Goal: Task Accomplishment & Management: Use online tool/utility

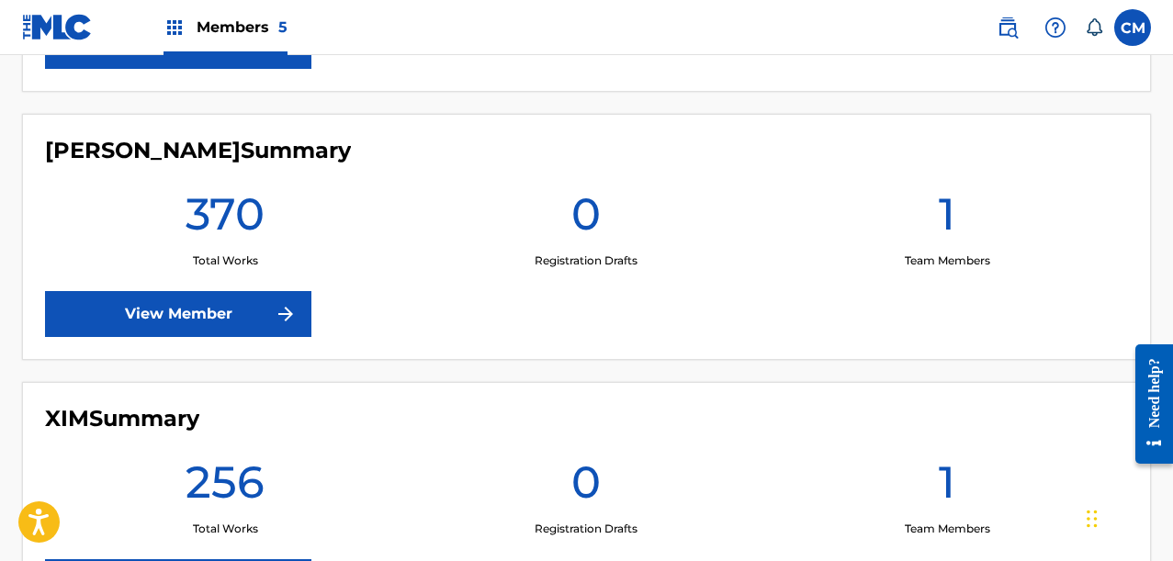
scroll to position [735, 0]
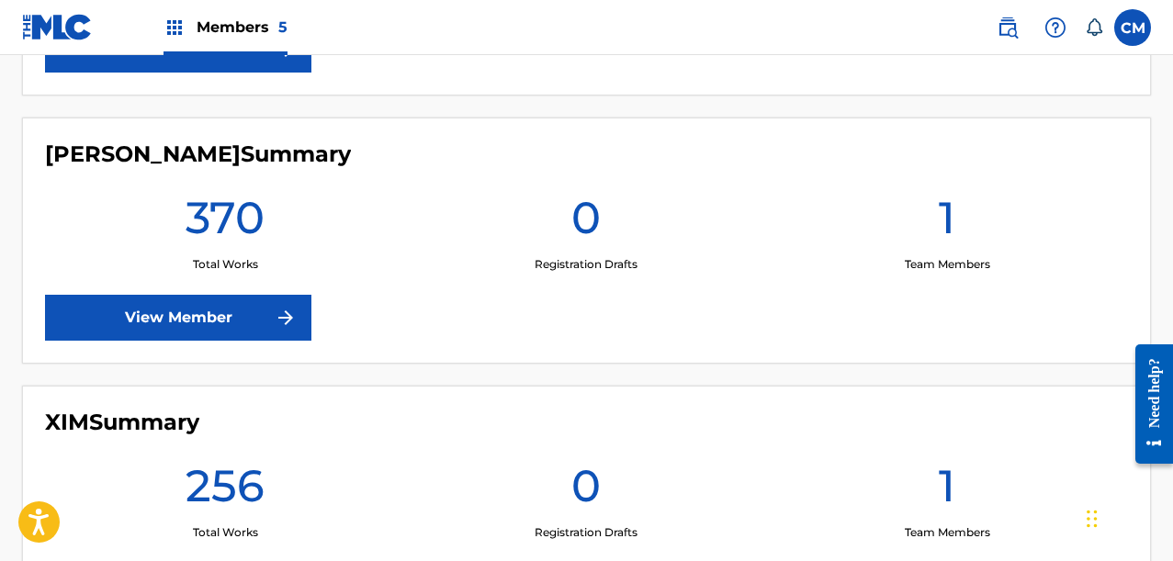
click at [174, 333] on link "View Member" at bounding box center [178, 318] width 266 height 46
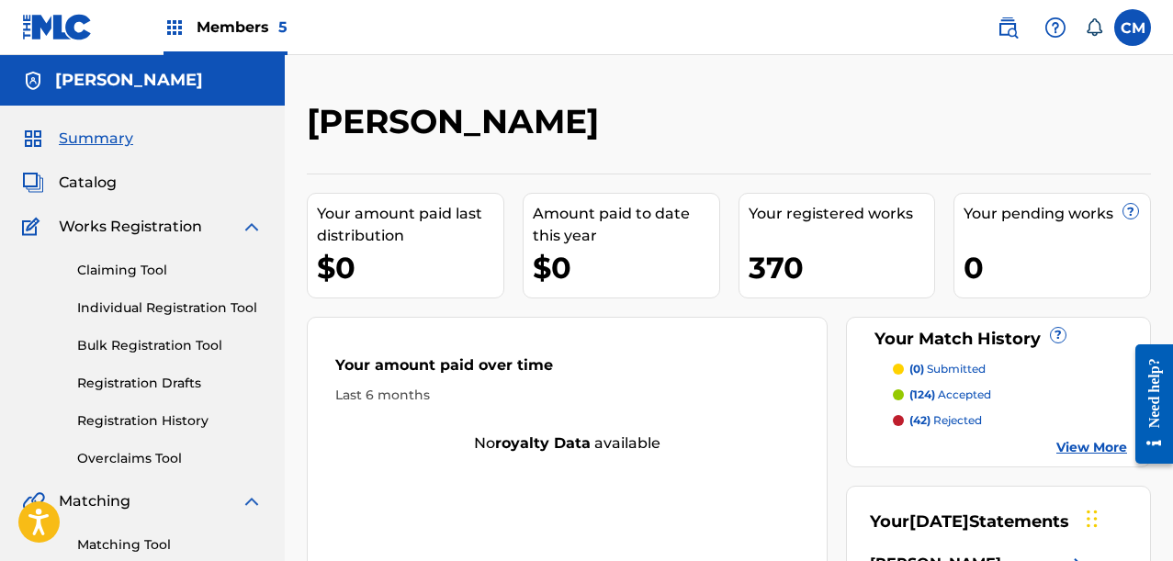
click at [109, 456] on link "Overclaims Tool" at bounding box center [170, 458] width 186 height 19
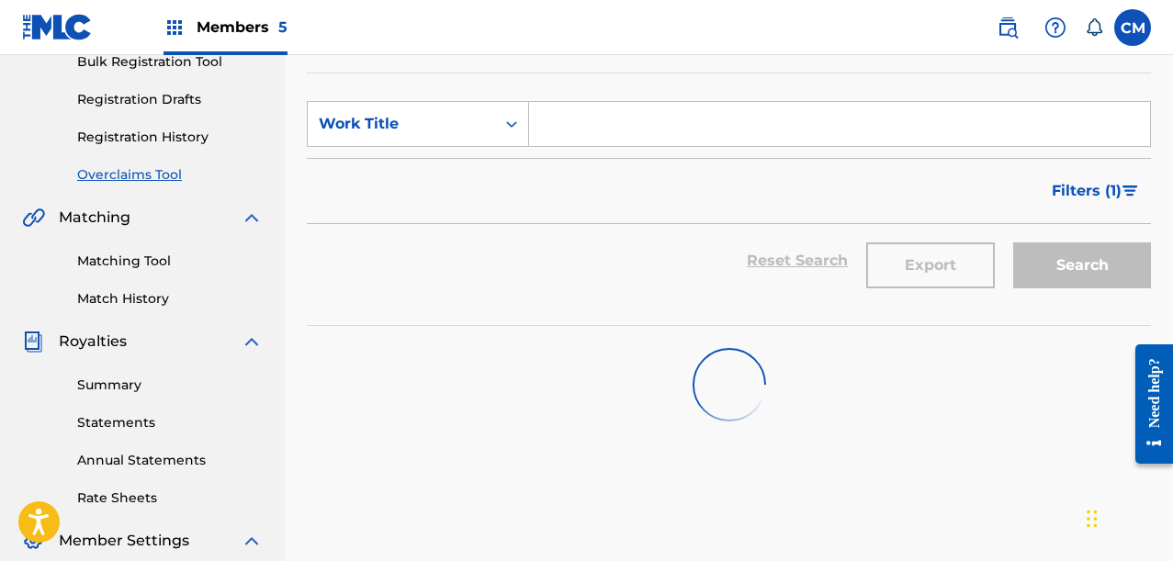
scroll to position [276, 0]
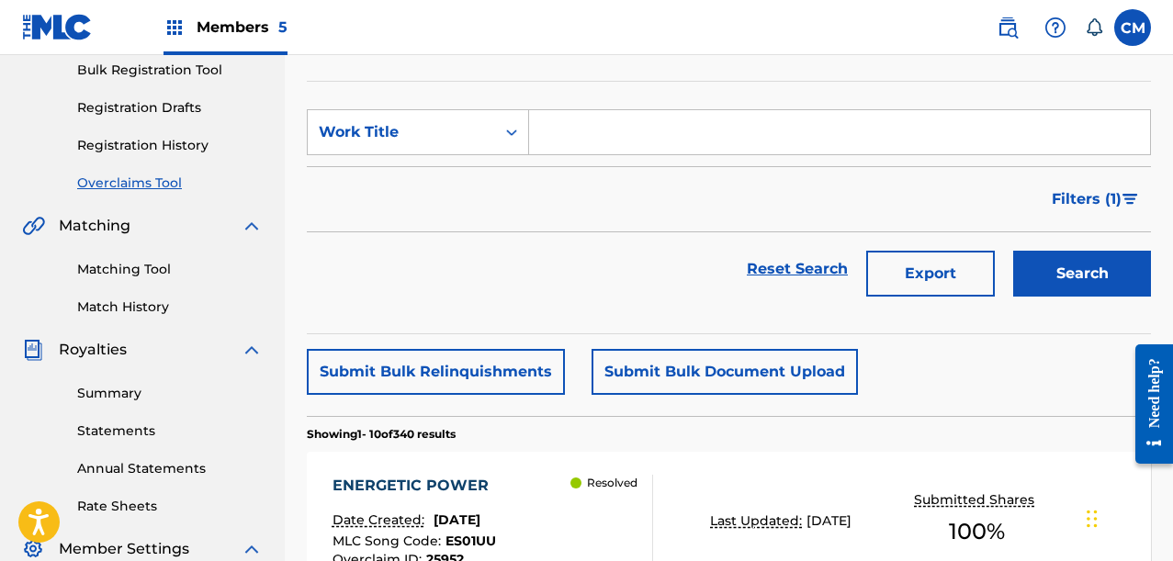
click at [1075, 193] on span "Filters ( 1 )" at bounding box center [1087, 199] width 70 height 22
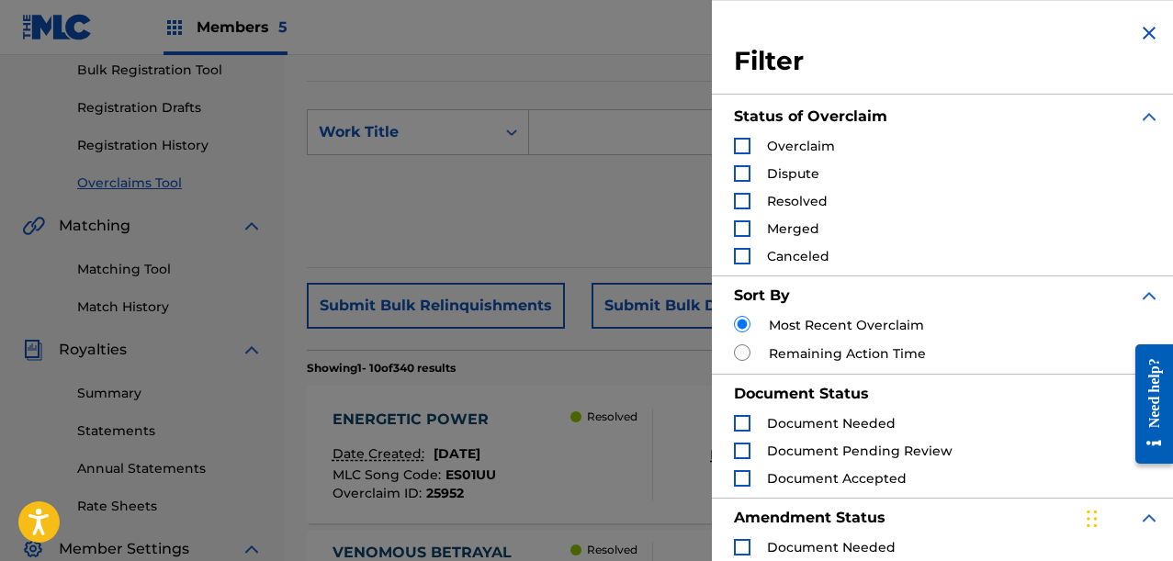
click at [746, 141] on div "Search Form" at bounding box center [742, 146] width 17 height 17
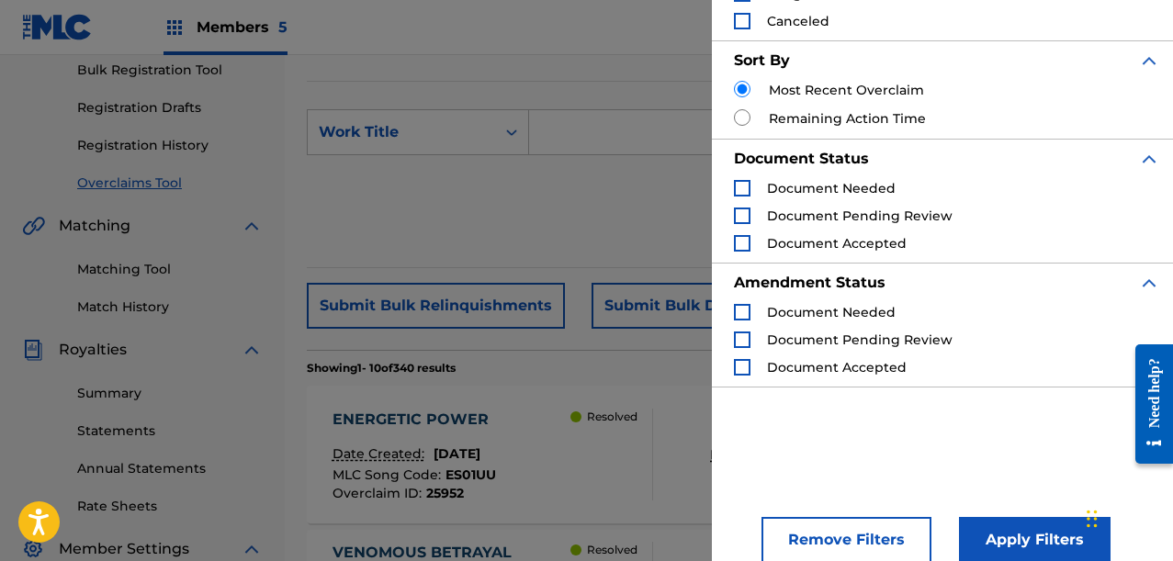
scroll to position [259, 0]
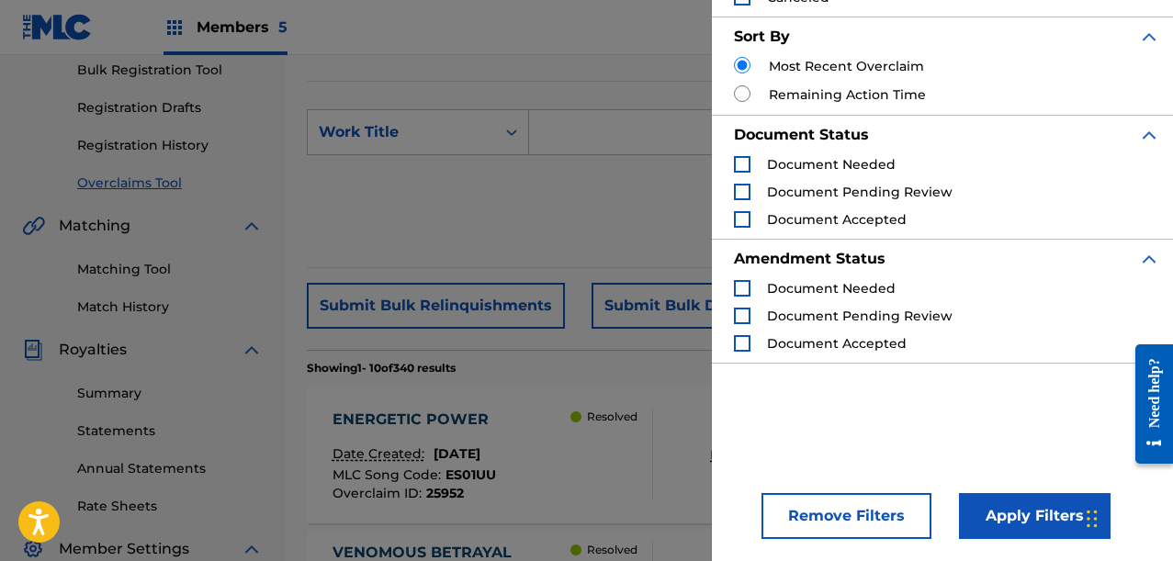
click at [984, 513] on button "Apply Filters" at bounding box center [1035, 516] width 152 height 46
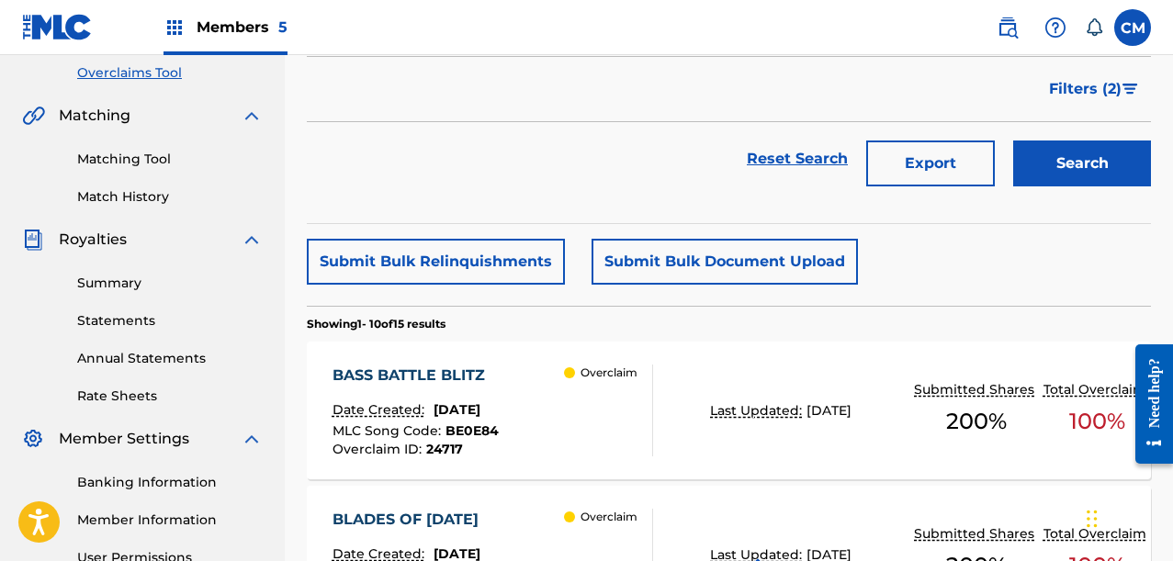
scroll to position [367, 0]
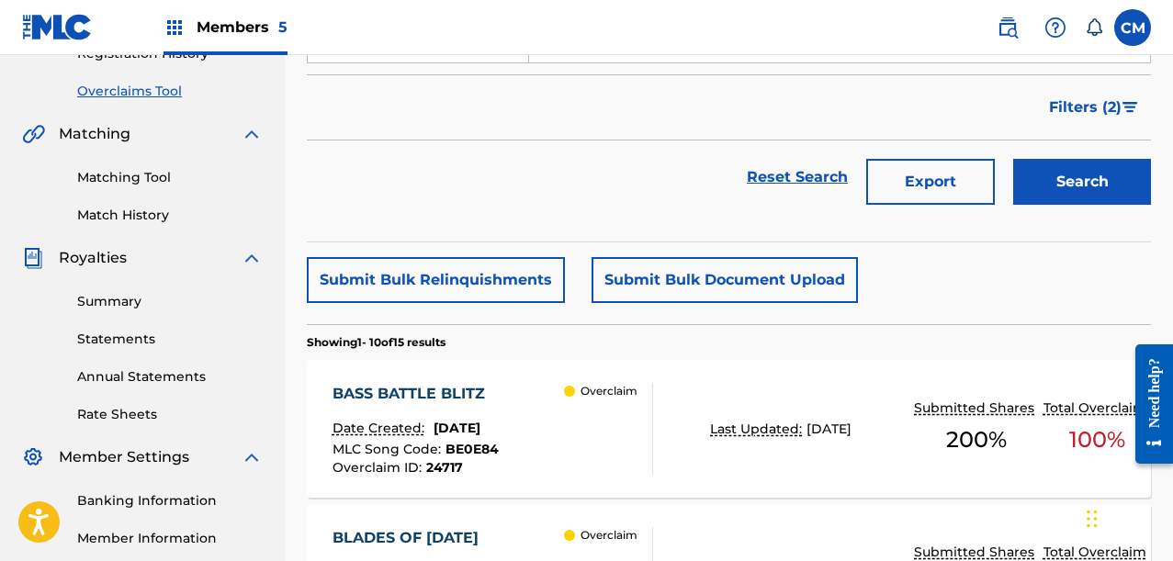
click at [456, 287] on button "Submit Bulk Relinquishments" at bounding box center [436, 280] width 258 height 46
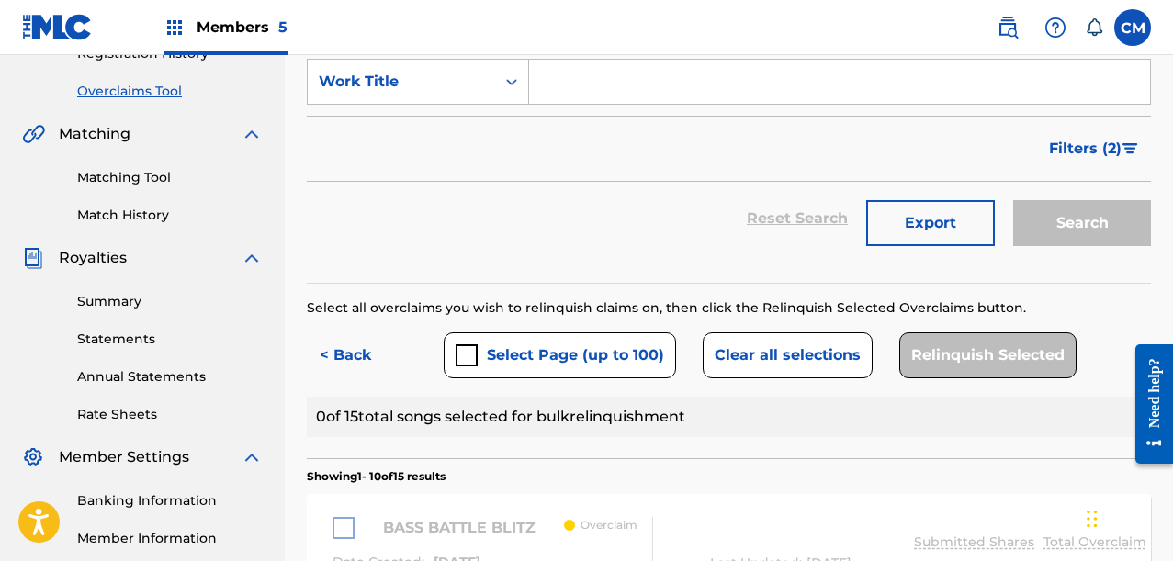
click at [546, 356] on button "Select Page (up to 100)" at bounding box center [560, 355] width 232 height 46
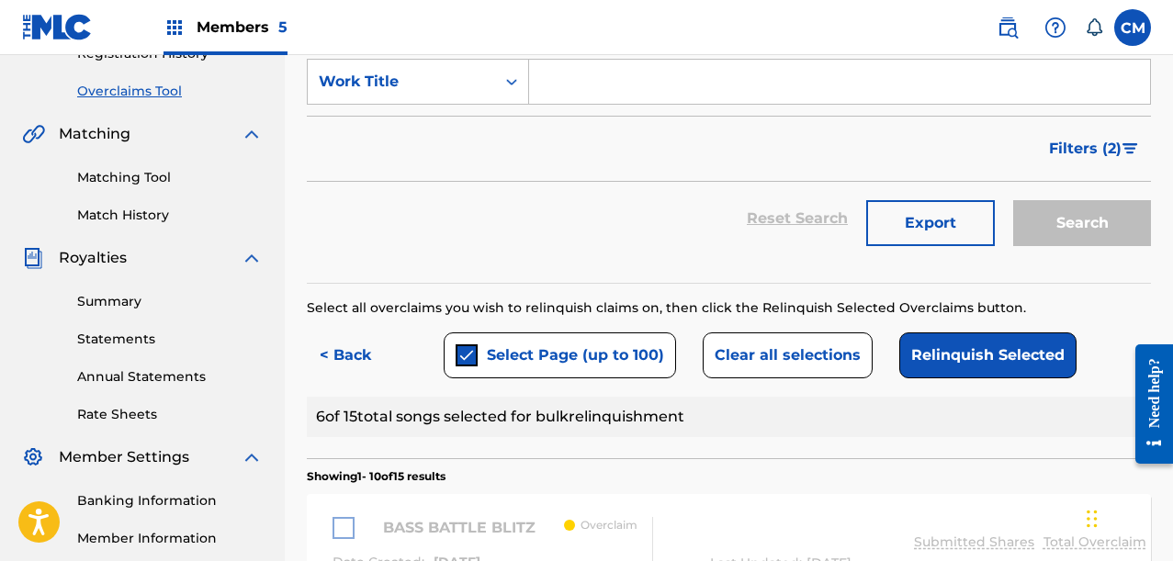
click at [930, 353] on button "Relinquish Selected" at bounding box center [987, 355] width 177 height 46
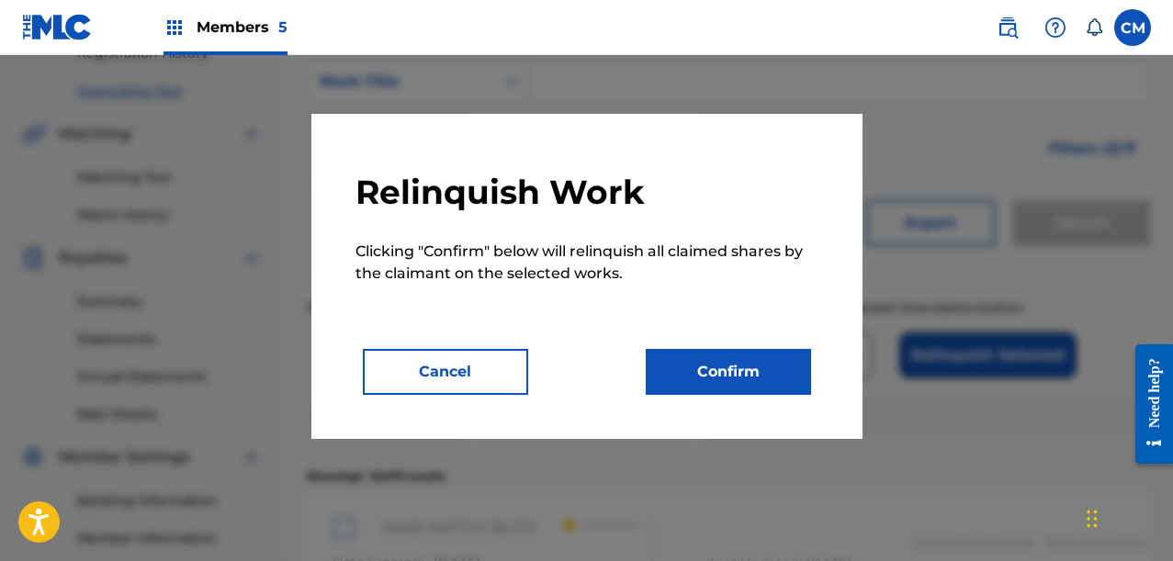
click at [664, 366] on button "Confirm" at bounding box center [728, 372] width 165 height 46
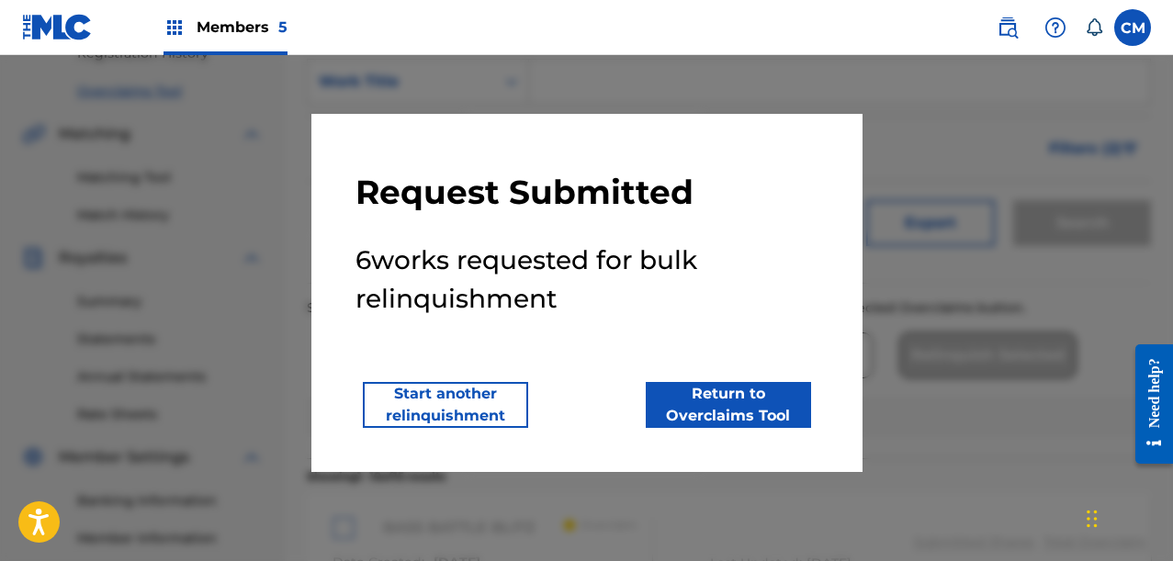
click at [486, 393] on button "Start another relinquishment" at bounding box center [445, 405] width 165 height 46
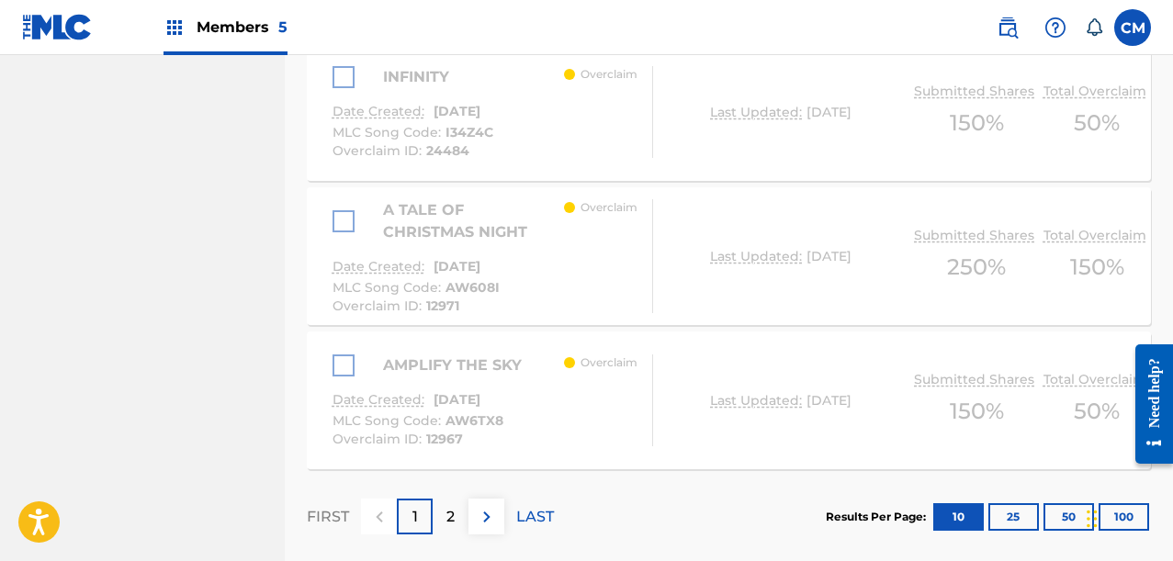
scroll to position [1919, 0]
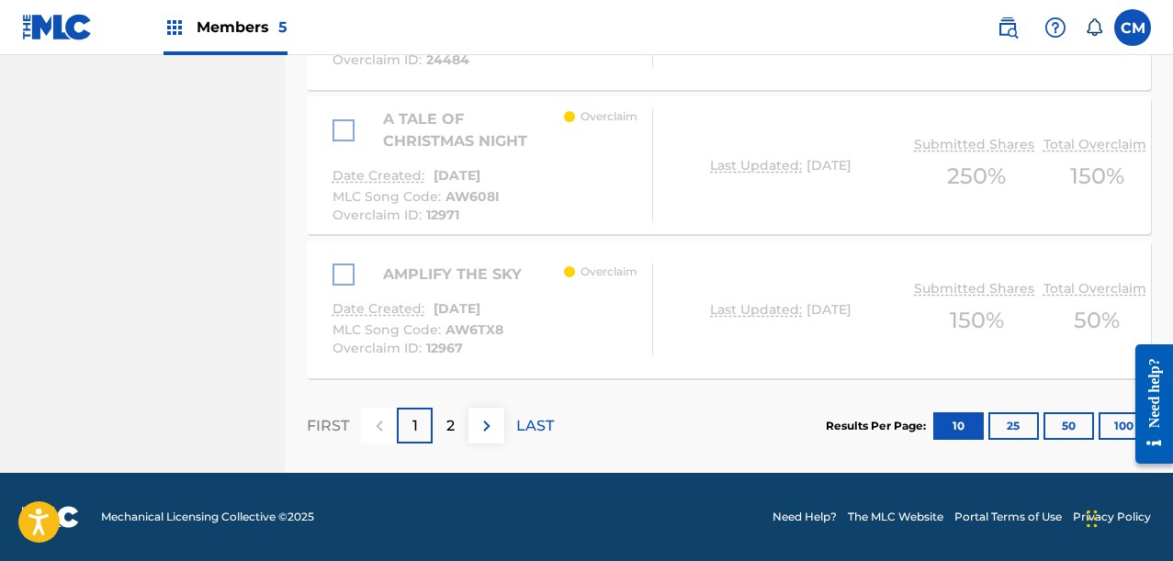
click at [441, 431] on div "2" at bounding box center [451, 426] width 36 height 36
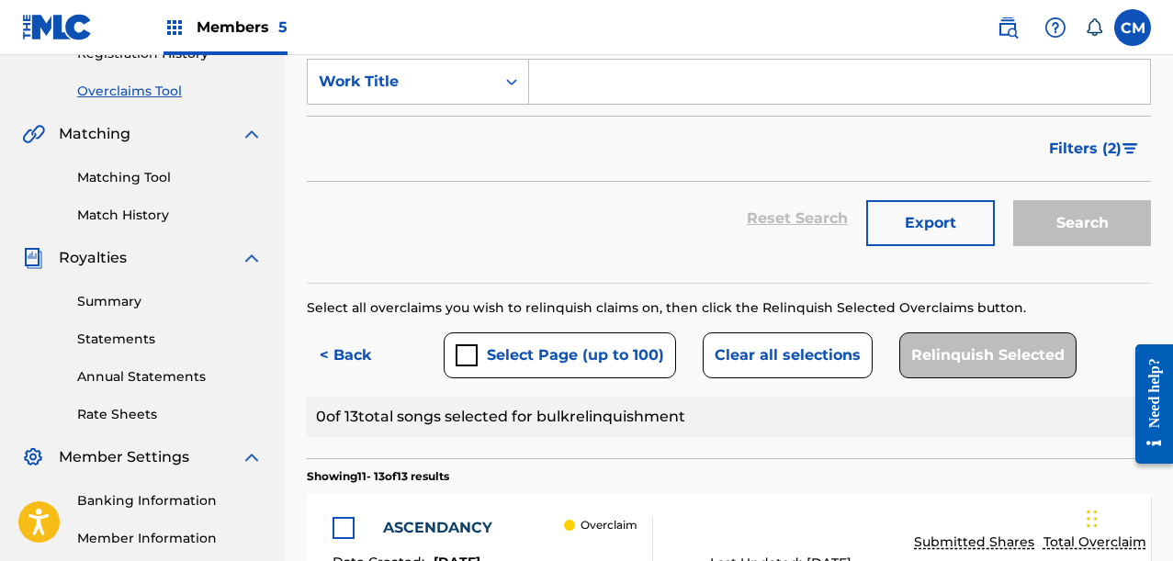
scroll to position [394, 0]
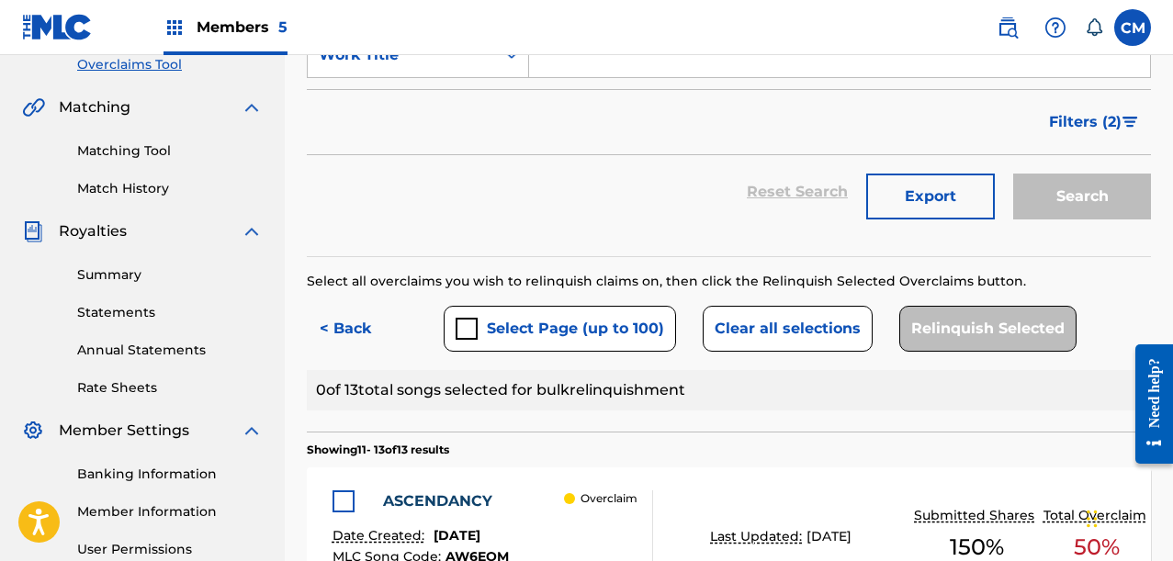
click at [520, 348] on button "Select Page (up to 100)" at bounding box center [560, 329] width 232 height 46
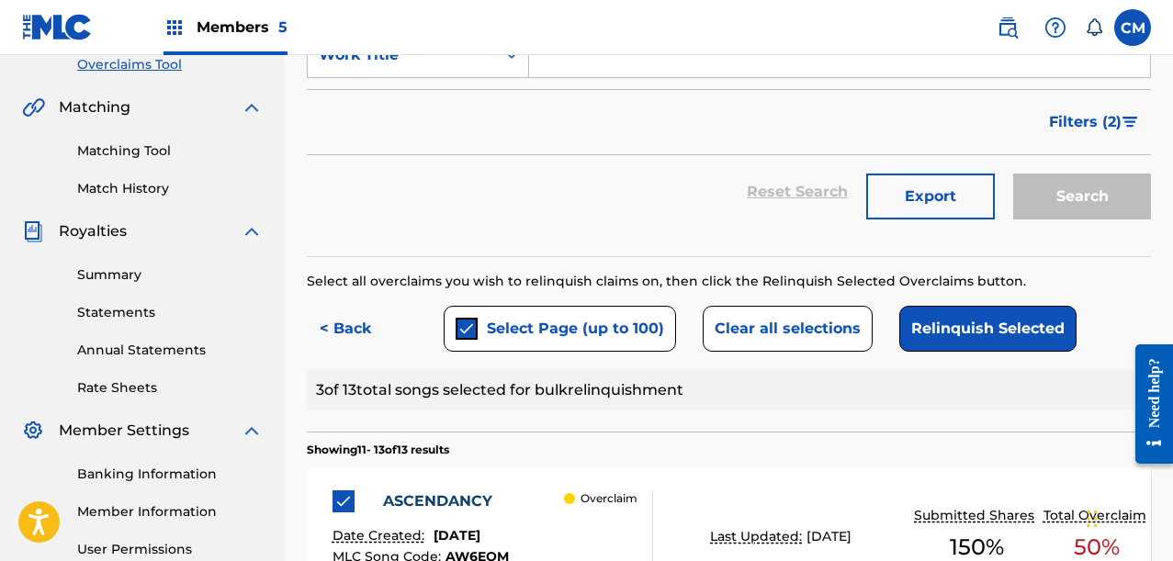
click at [946, 322] on button "Relinquish Selected" at bounding box center [987, 329] width 177 height 46
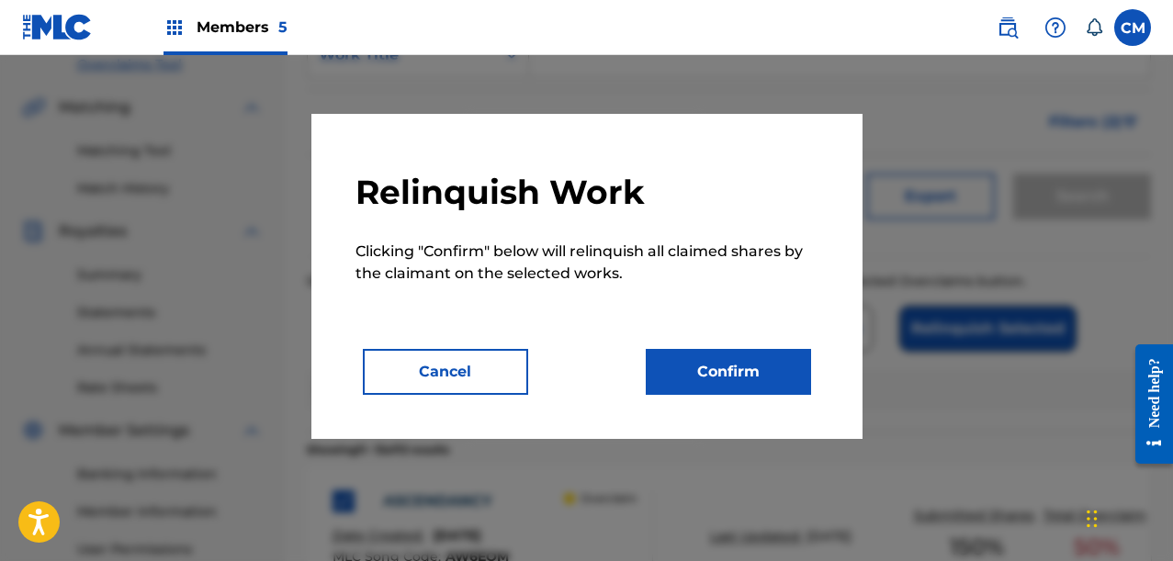
click at [783, 356] on button "Confirm" at bounding box center [728, 372] width 165 height 46
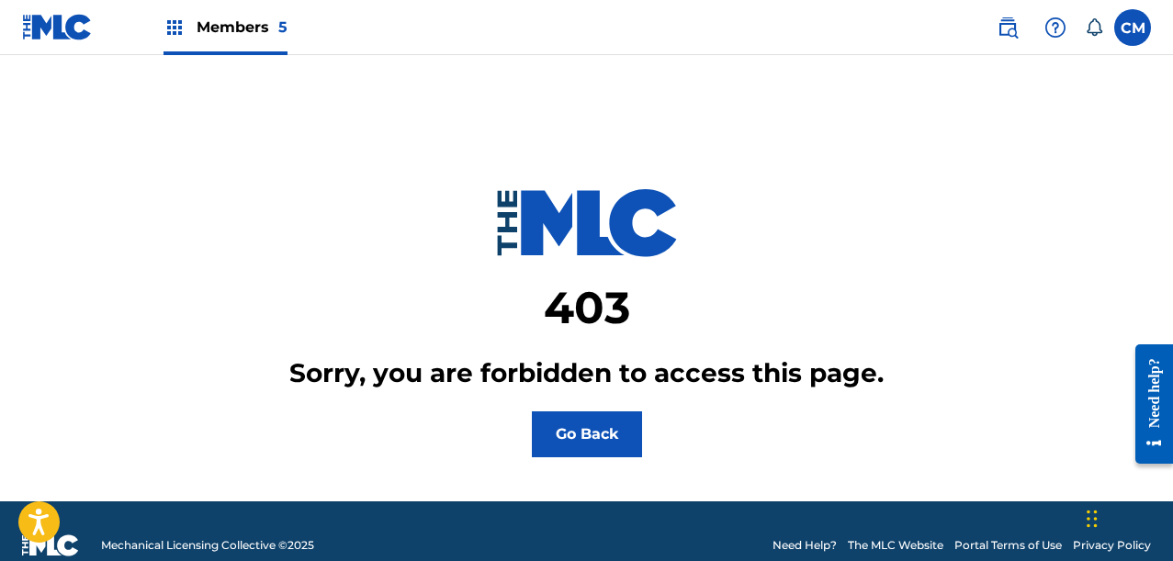
click at [596, 450] on button "Go Back" at bounding box center [587, 434] width 110 height 46
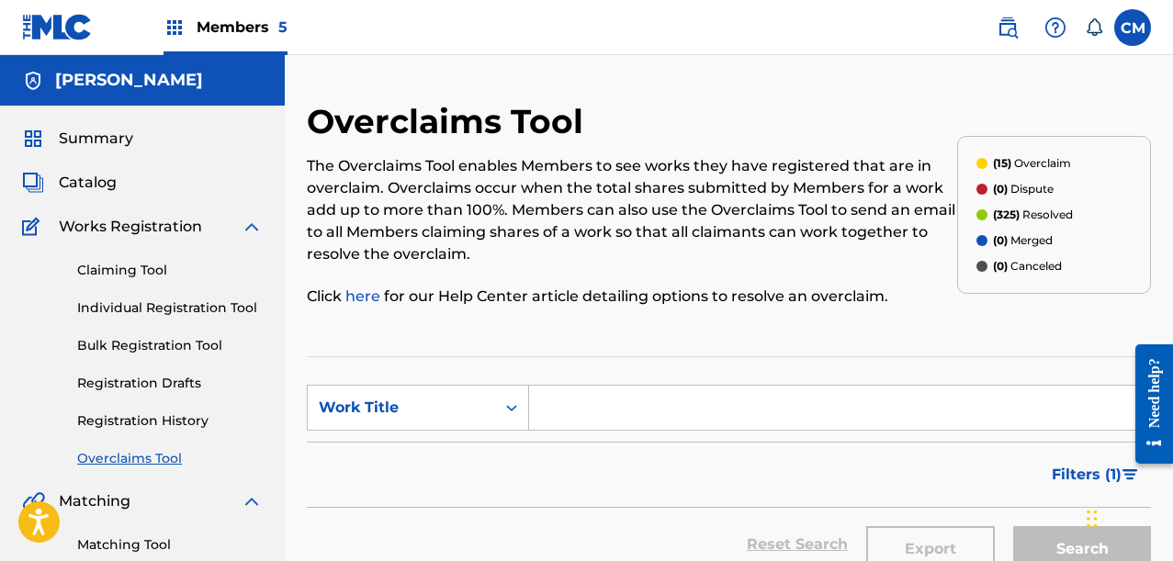
click at [151, 457] on link "Overclaims Tool" at bounding box center [170, 458] width 186 height 19
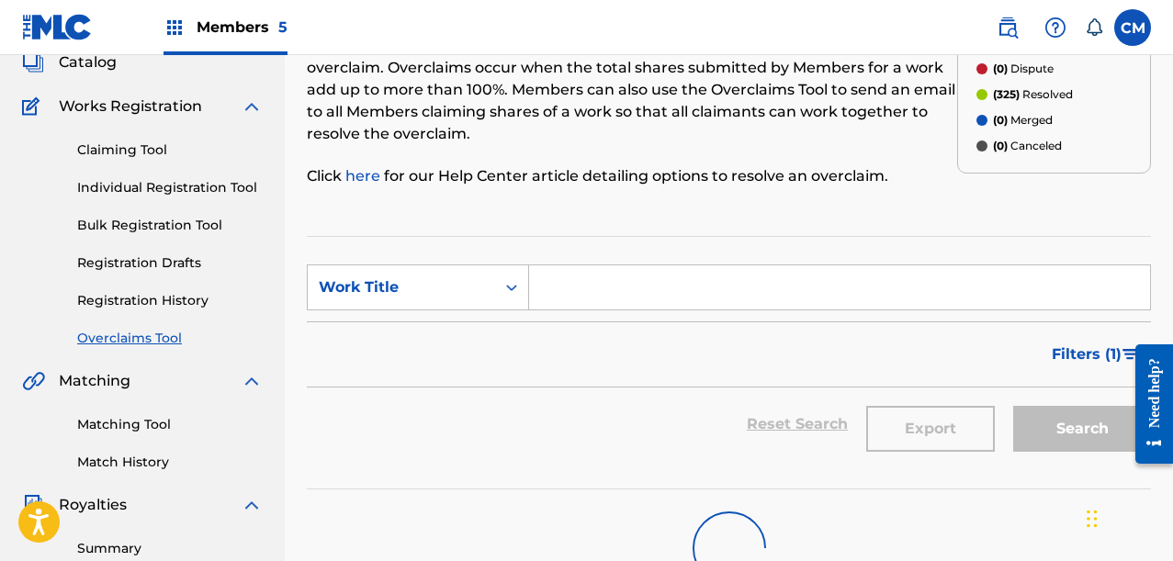
scroll to position [367, 0]
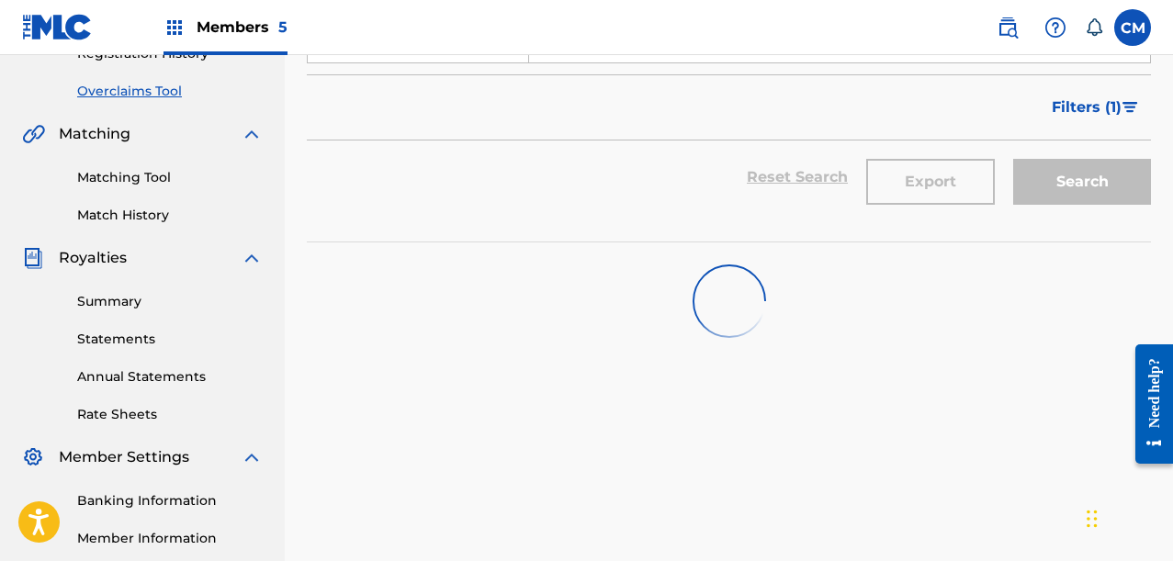
click at [1110, 123] on button "Filters ( 1 )" at bounding box center [1096, 108] width 110 height 46
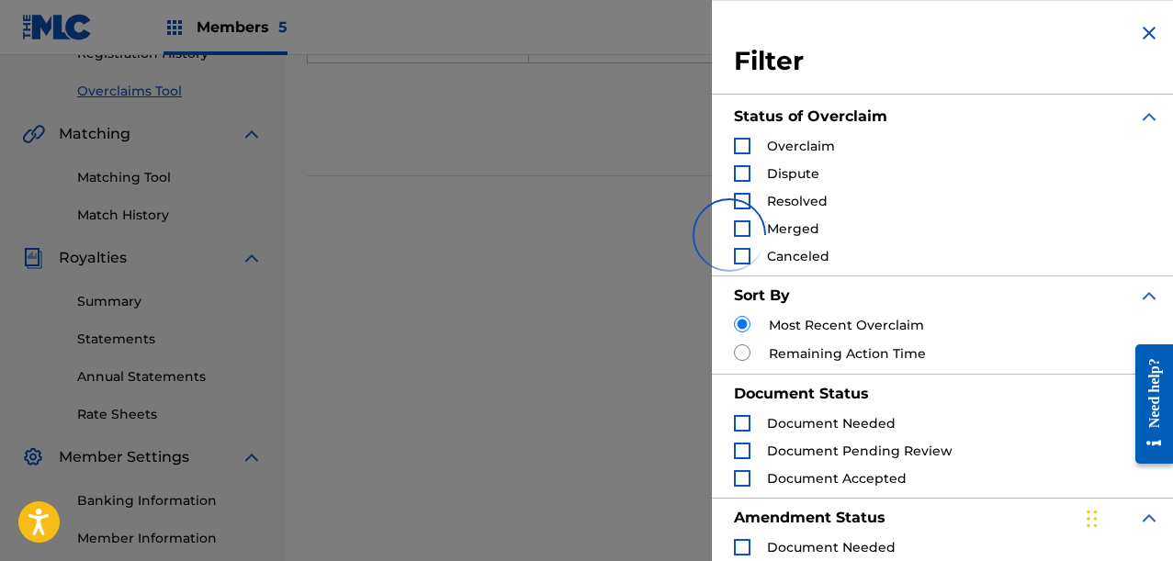
click at [749, 153] on div "Search Form" at bounding box center [742, 146] width 17 height 17
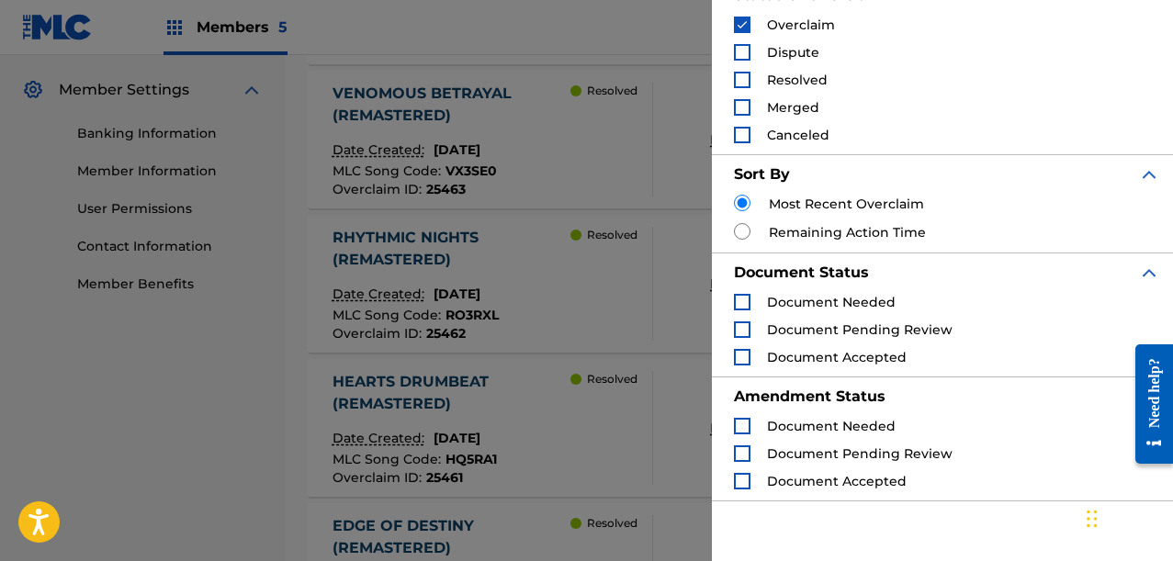
scroll to position [259, 0]
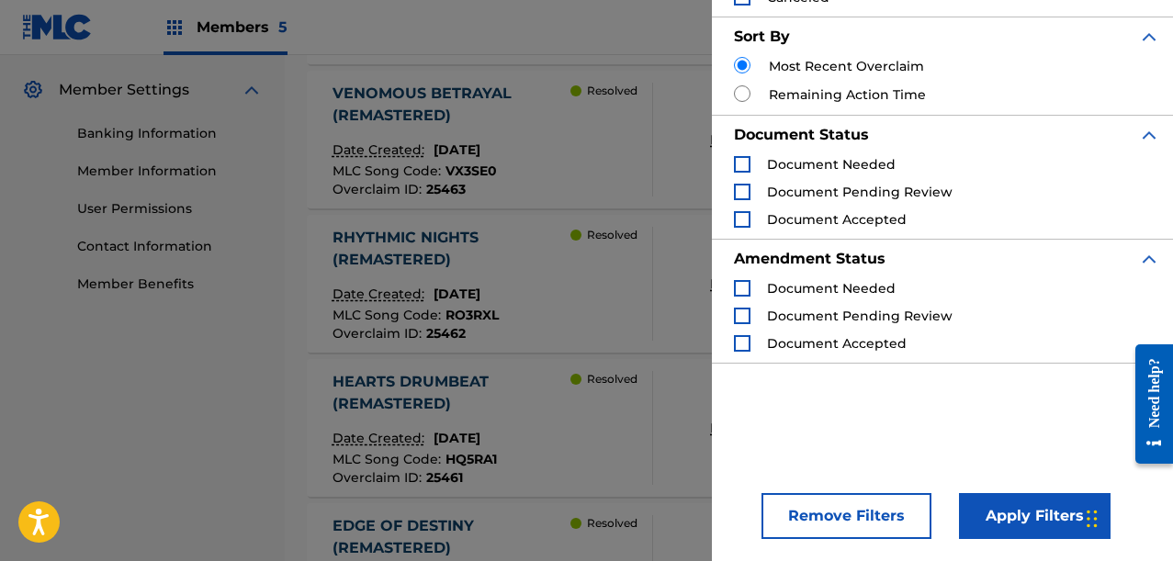
click at [1007, 512] on button "Apply Filters" at bounding box center [1035, 516] width 152 height 46
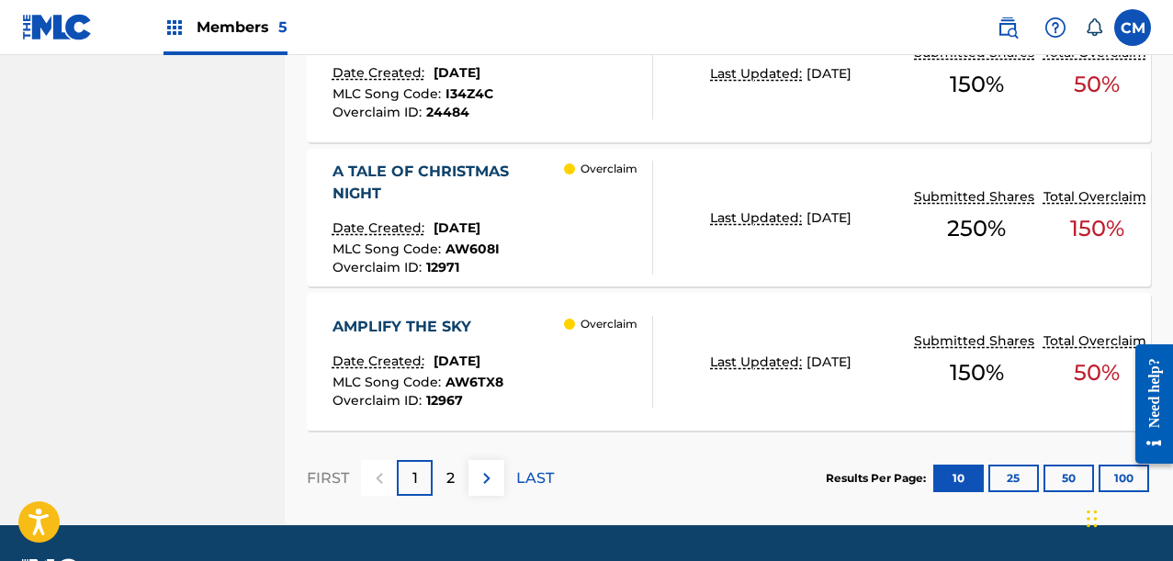
scroll to position [1785, 0]
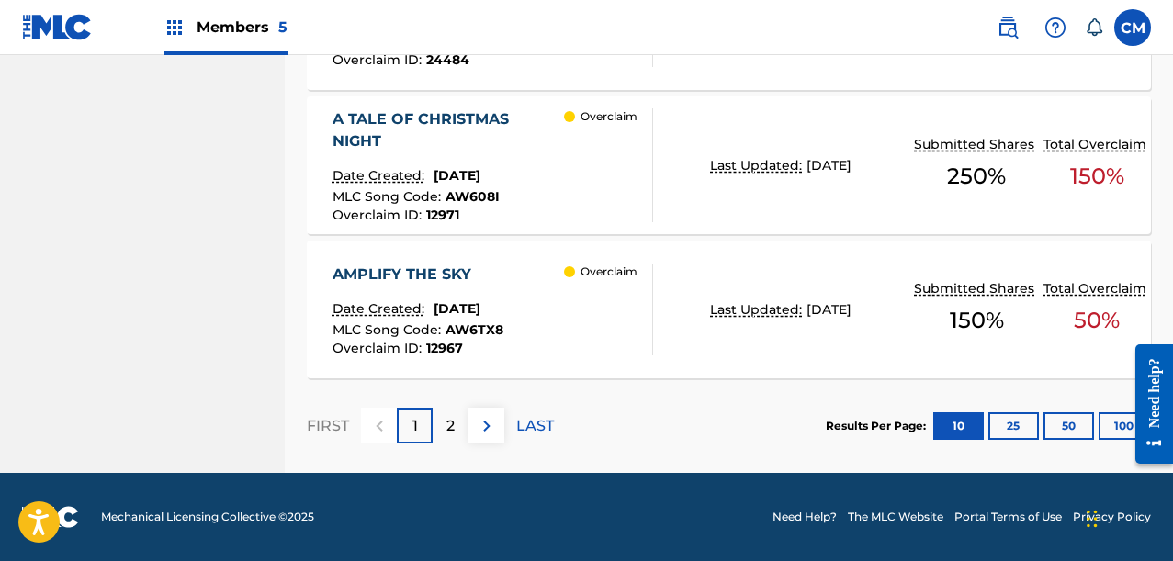
click at [455, 422] on div "2" at bounding box center [451, 426] width 36 height 36
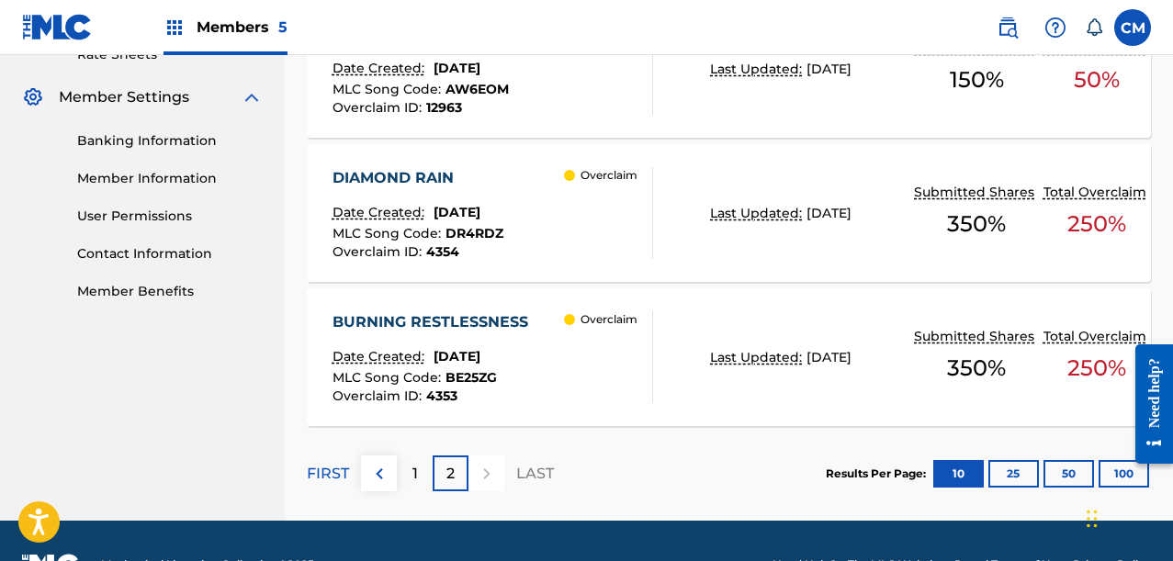
scroll to position [683, 0]
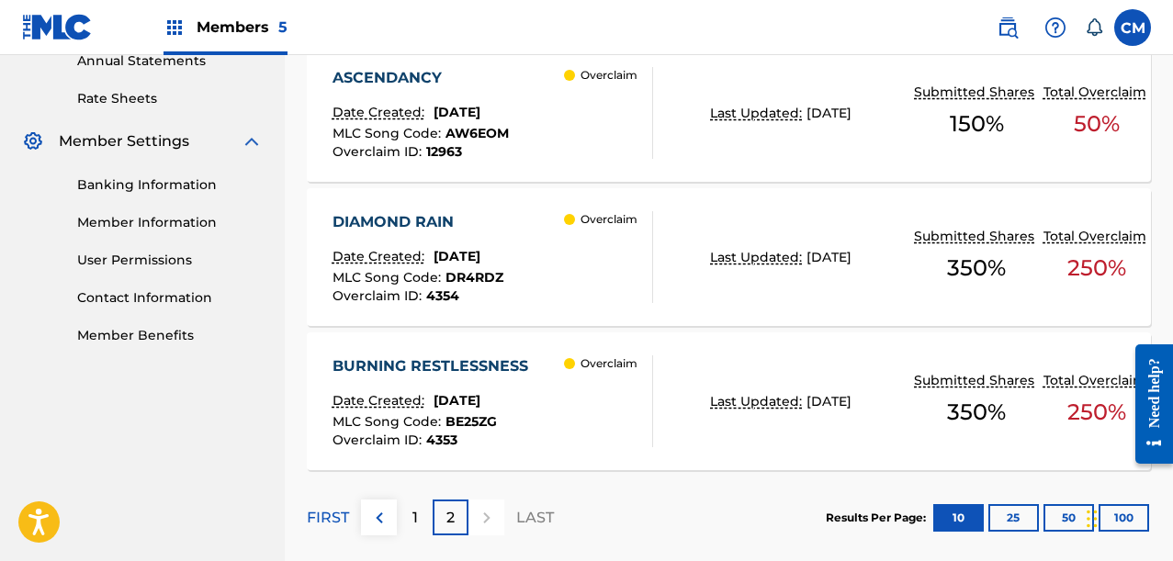
click at [597, 410] on div "Overclaim" at bounding box center [608, 401] width 88 height 92
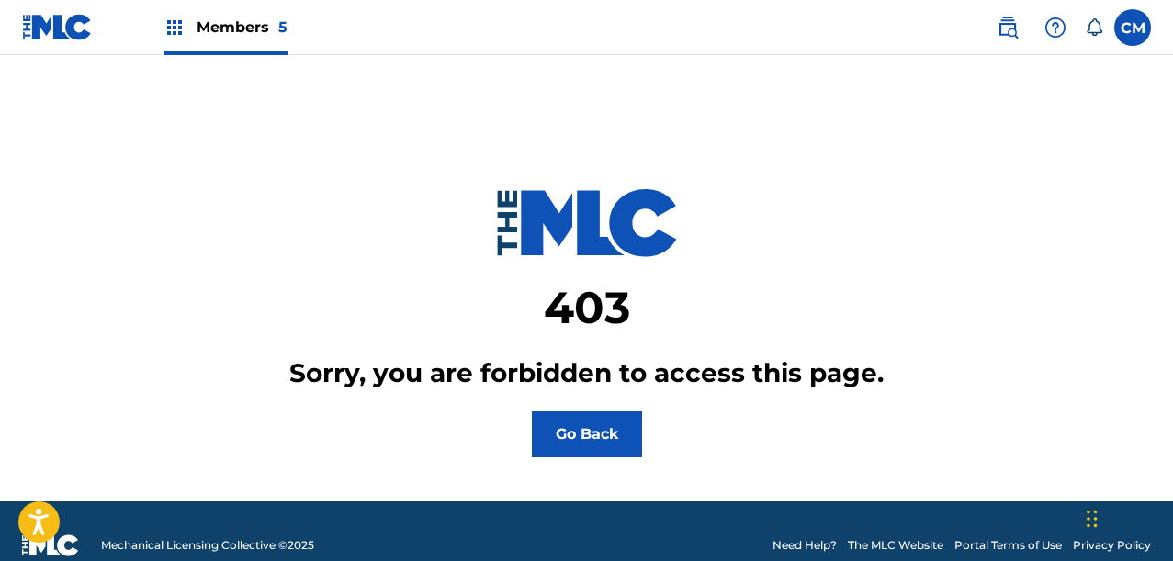
click at [625, 455] on button "Go Back" at bounding box center [587, 434] width 110 height 46
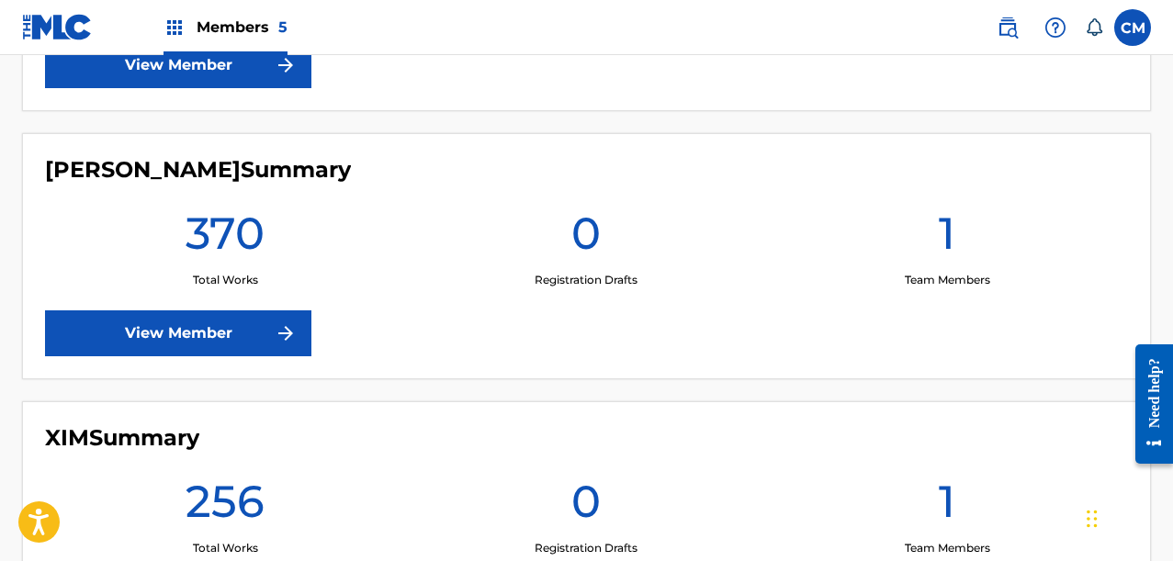
scroll to position [717, 0]
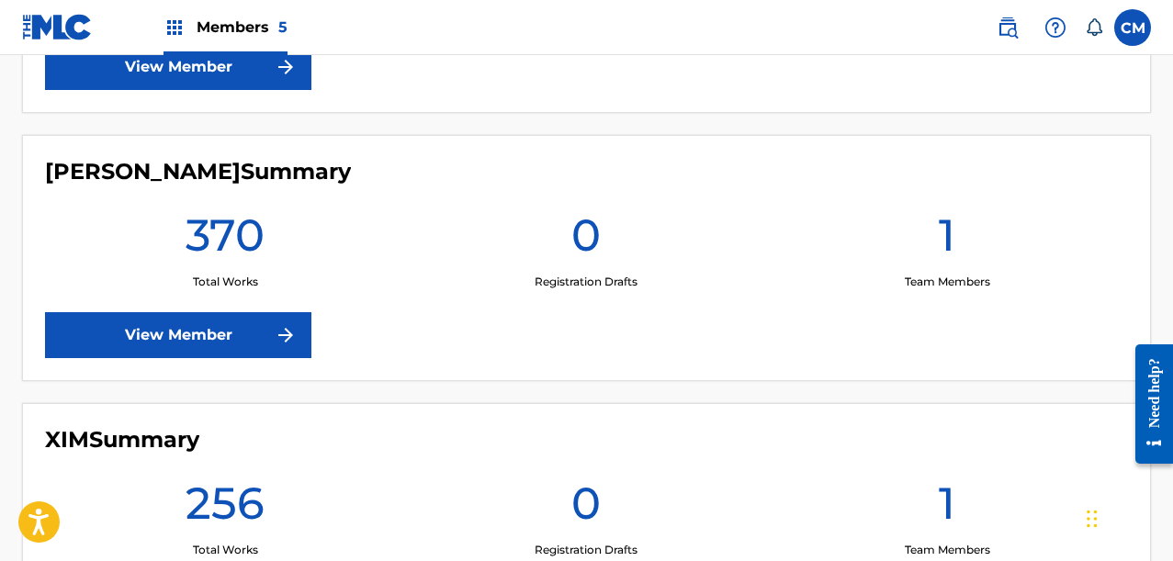
click at [188, 294] on div "[PERSON_NAME] Summary 370 Total Works 0 Registration Drafts 1 Team Members View…" at bounding box center [586, 258] width 1129 height 246
click at [188, 311] on div "[PERSON_NAME] Summary 370 Total Works 0 Registration Drafts 1 Team Members View…" at bounding box center [586, 258] width 1129 height 246
click at [188, 333] on link "View Member" at bounding box center [178, 335] width 266 height 46
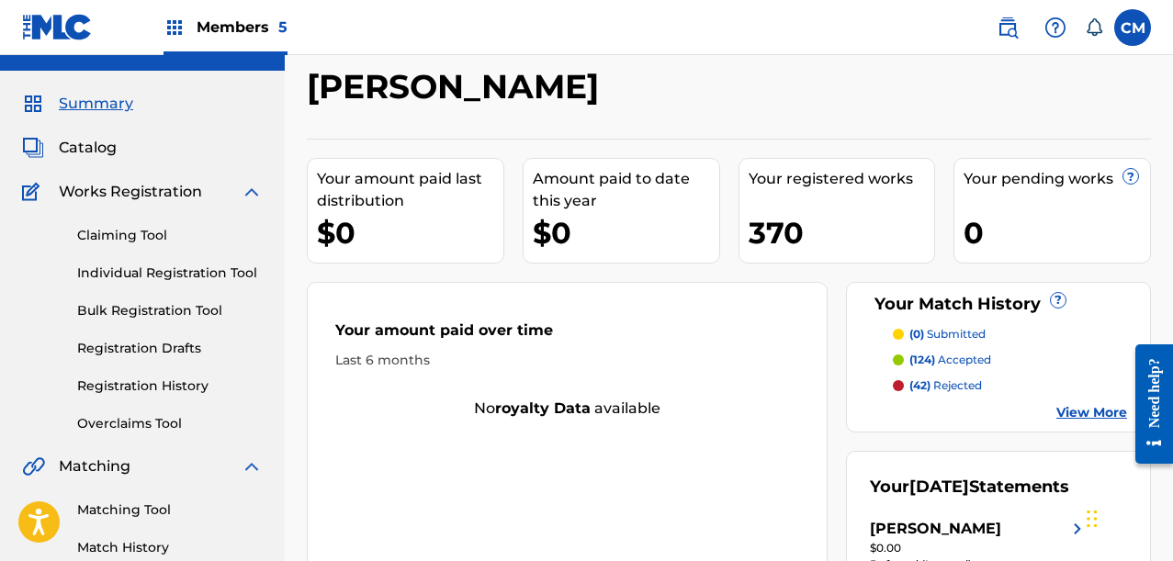
scroll to position [92, 0]
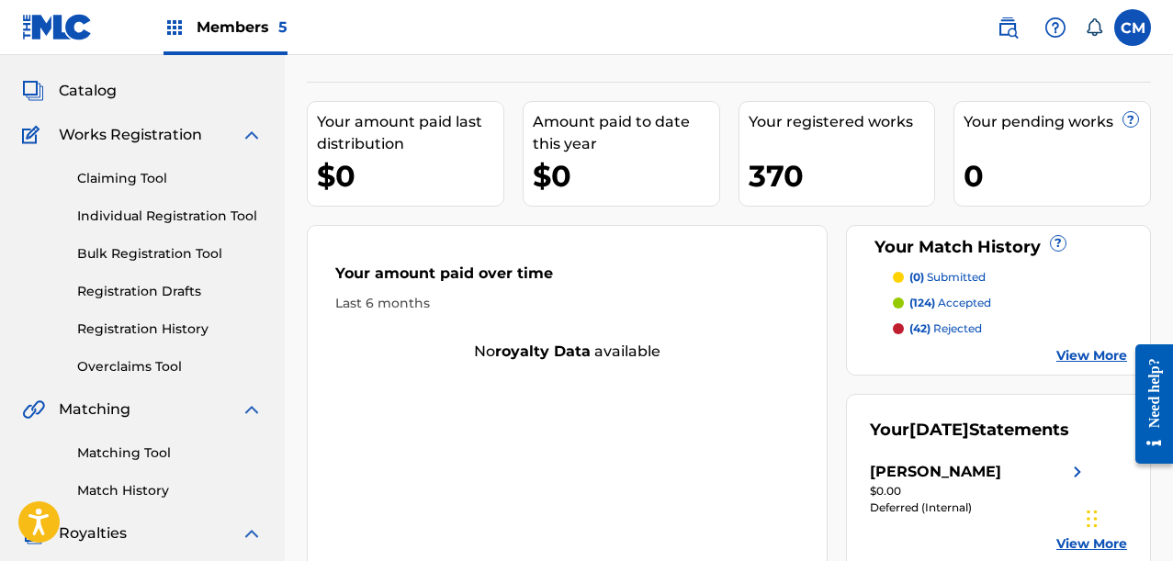
click at [130, 375] on link "Overclaims Tool" at bounding box center [170, 366] width 186 height 19
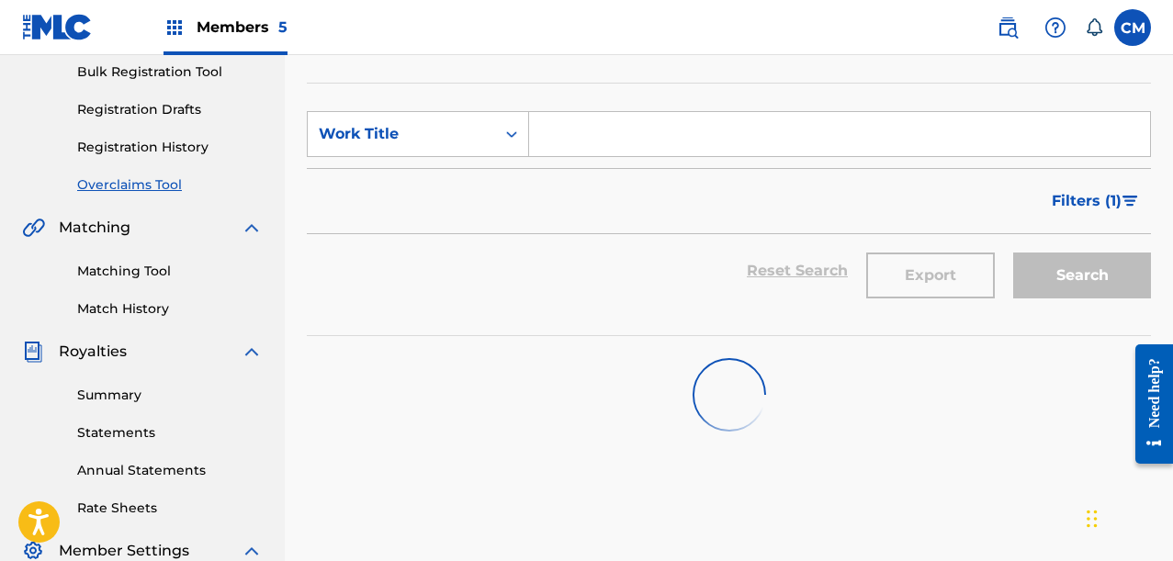
scroll to position [276, 0]
click at [1081, 218] on button "Filters ( 1 )" at bounding box center [1096, 199] width 110 height 46
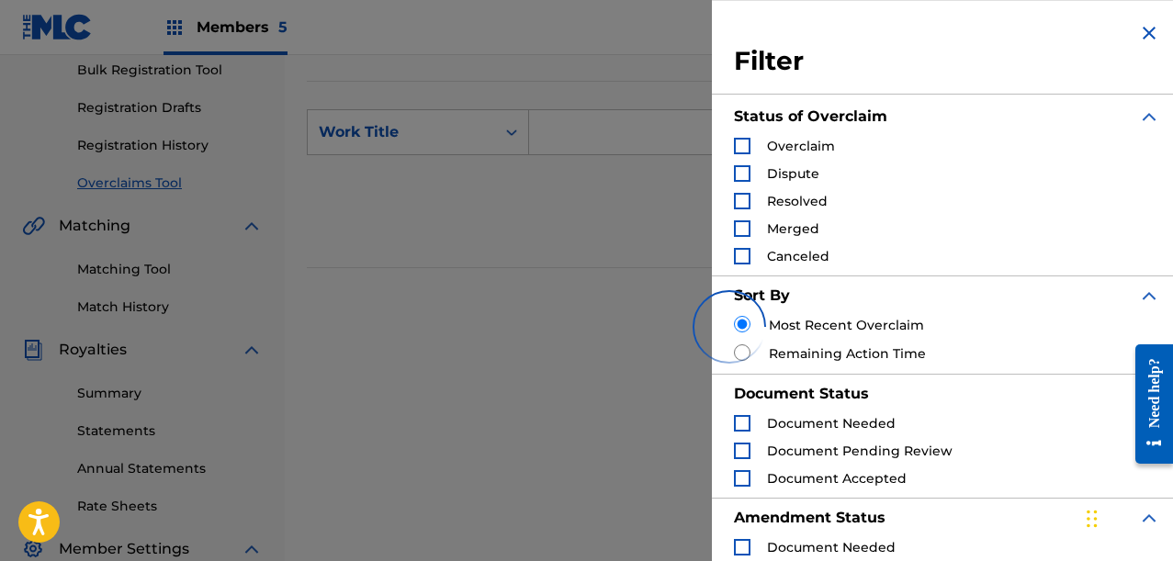
click at [747, 146] on div "Search Form" at bounding box center [742, 146] width 17 height 17
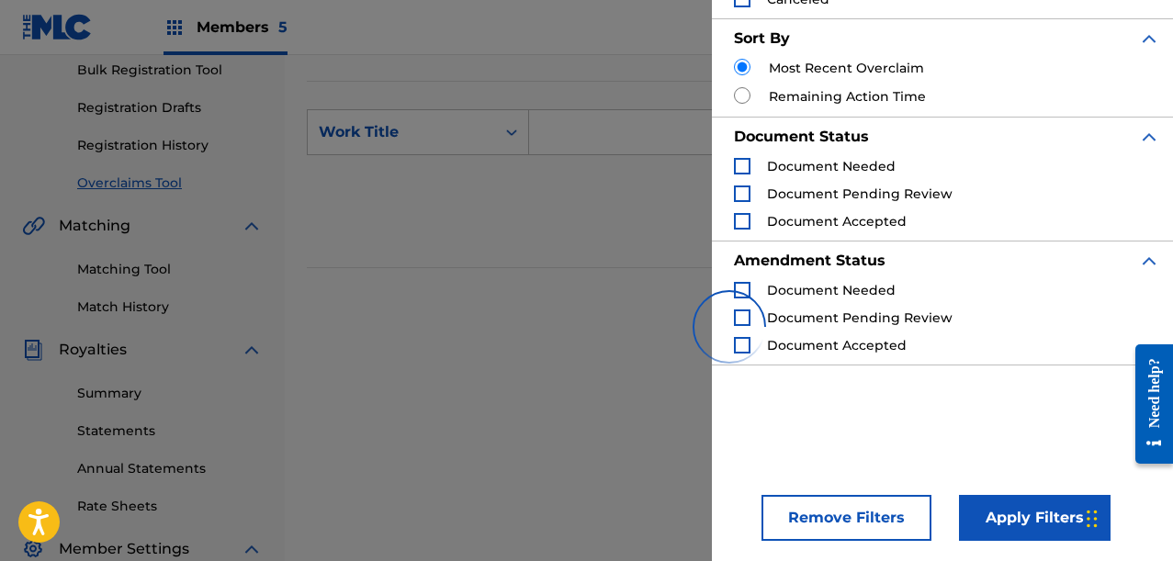
scroll to position [259, 0]
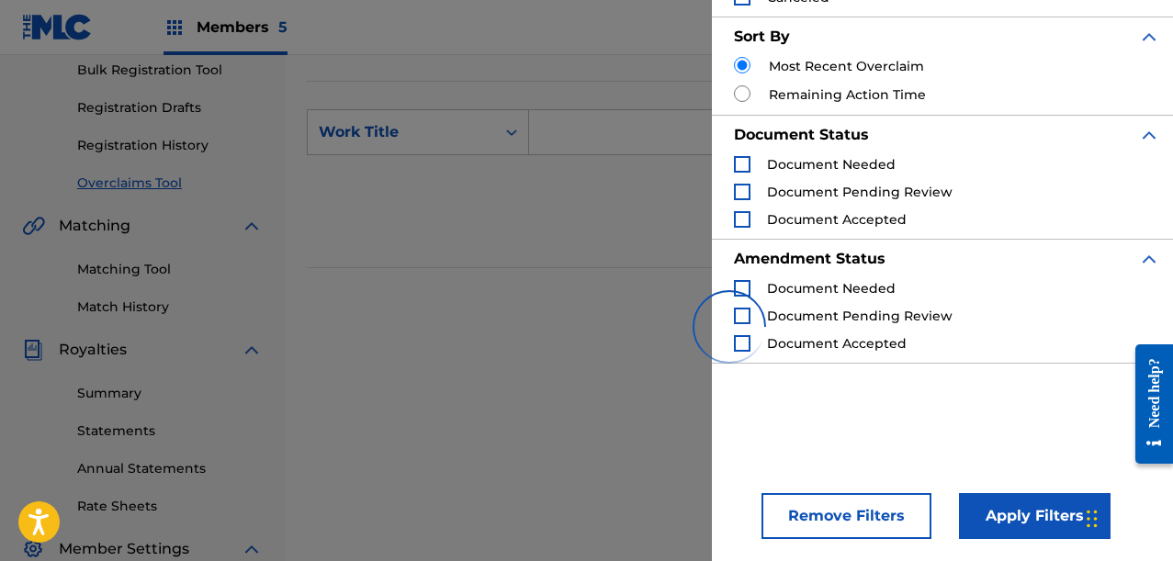
click at [1028, 498] on button "Apply Filters" at bounding box center [1035, 516] width 152 height 46
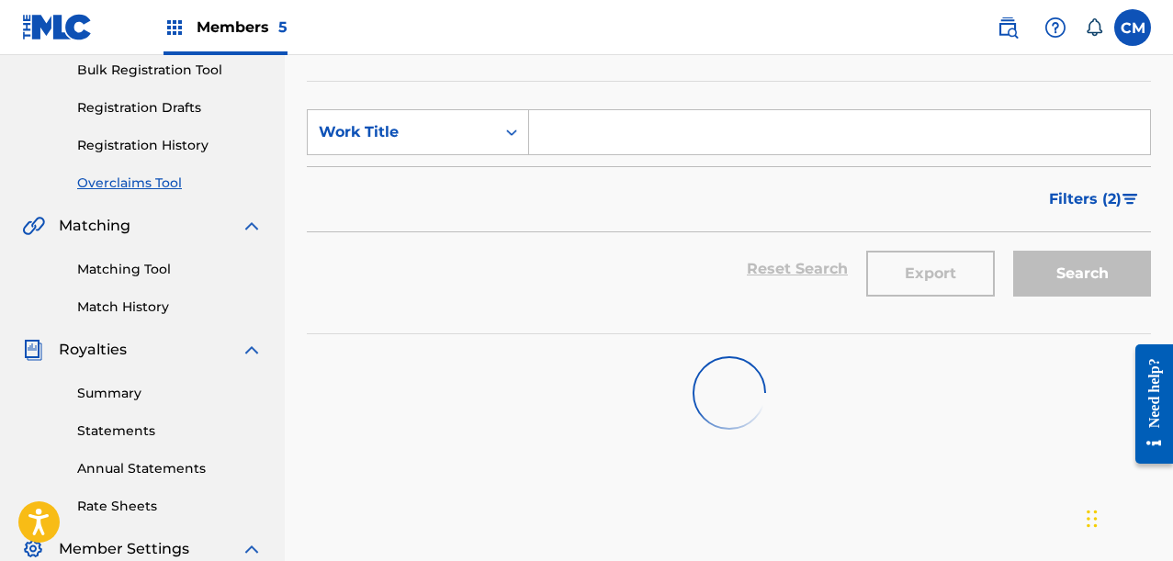
scroll to position [367, 0]
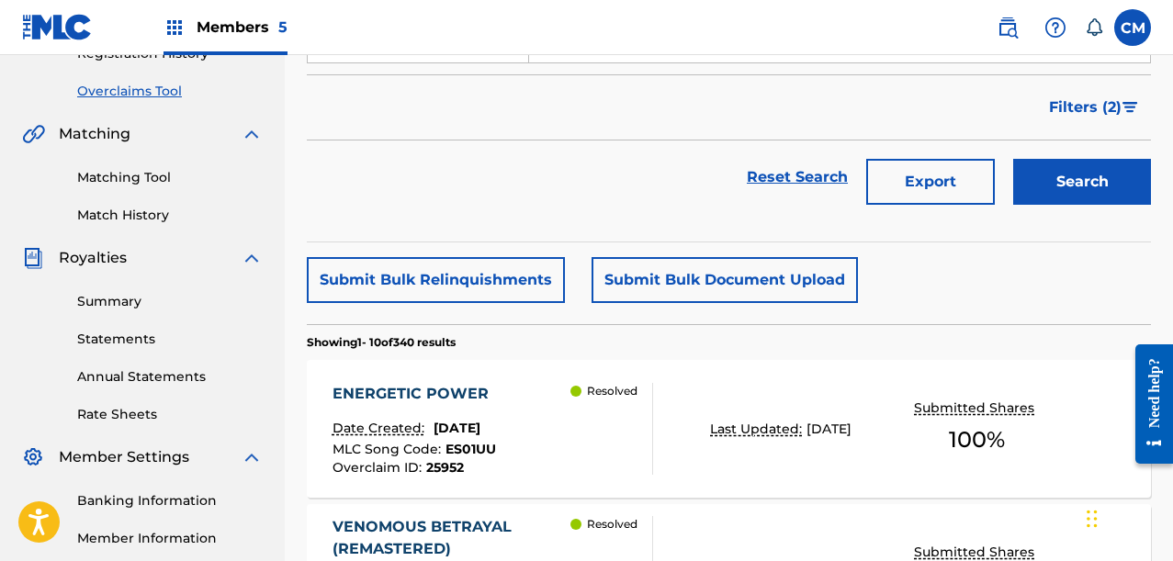
click at [1101, 102] on span "Filters ( 2 )" at bounding box center [1085, 107] width 73 height 22
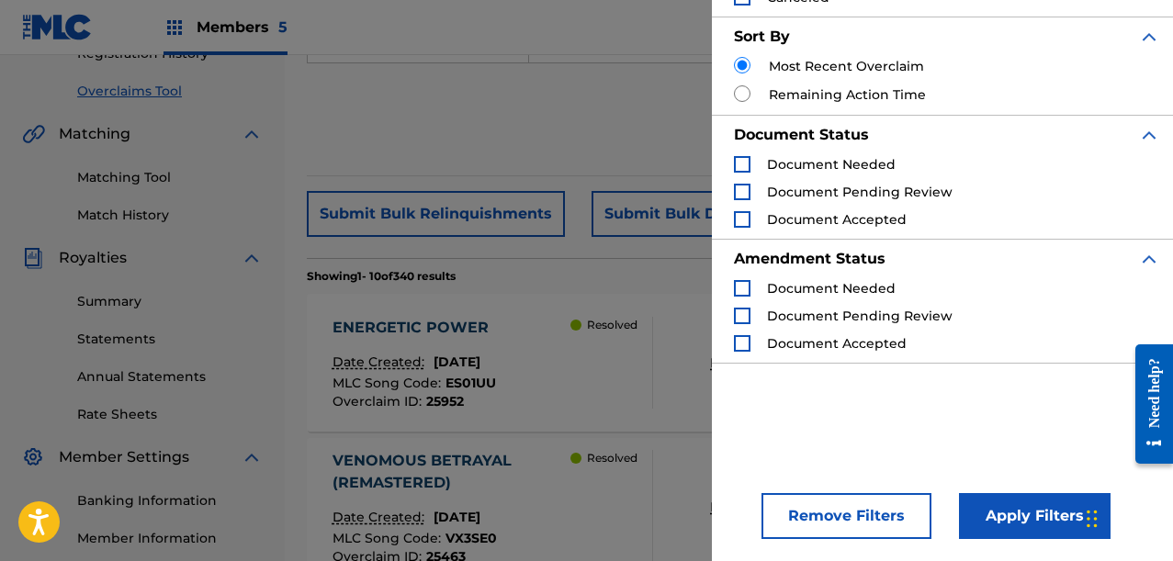
click at [1022, 513] on button "Apply Filters" at bounding box center [1035, 516] width 152 height 46
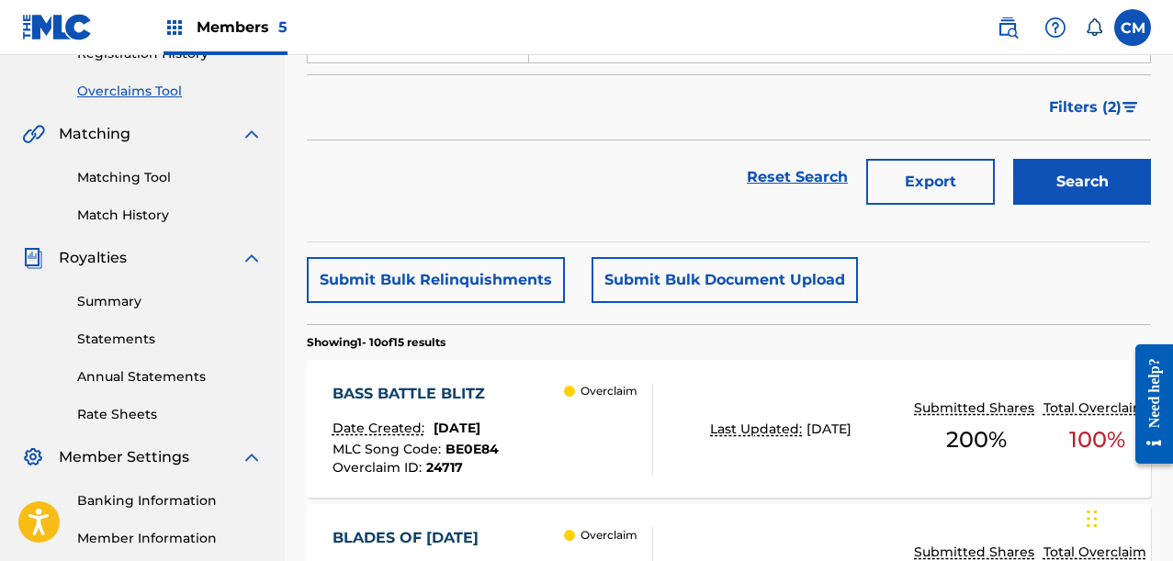
click at [503, 290] on button "Submit Bulk Relinquishments" at bounding box center [436, 280] width 258 height 46
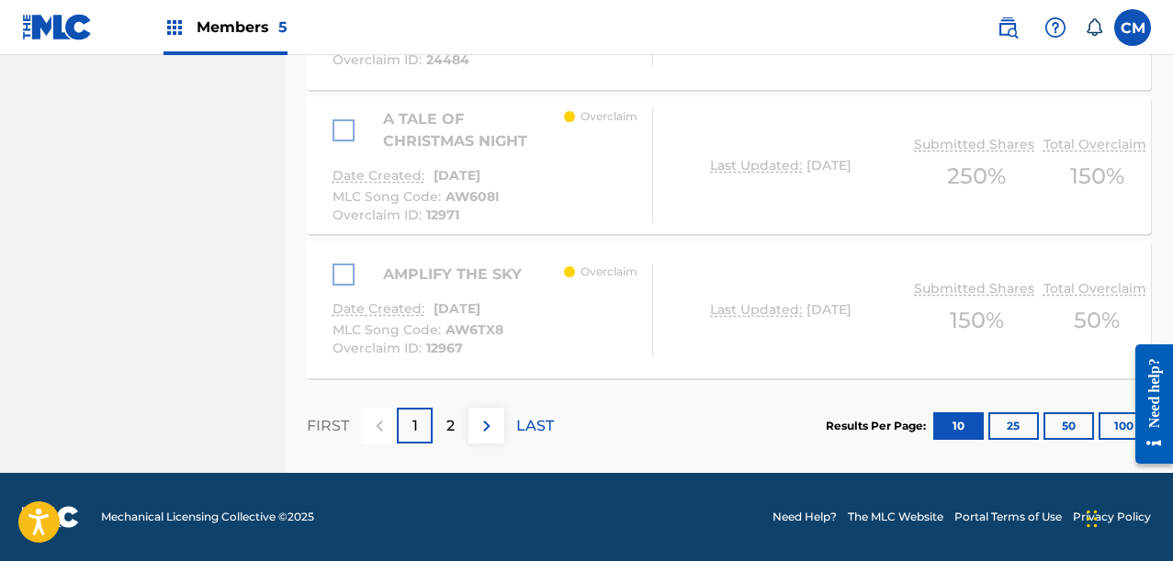
click at [446, 428] on p "2" at bounding box center [450, 426] width 8 height 22
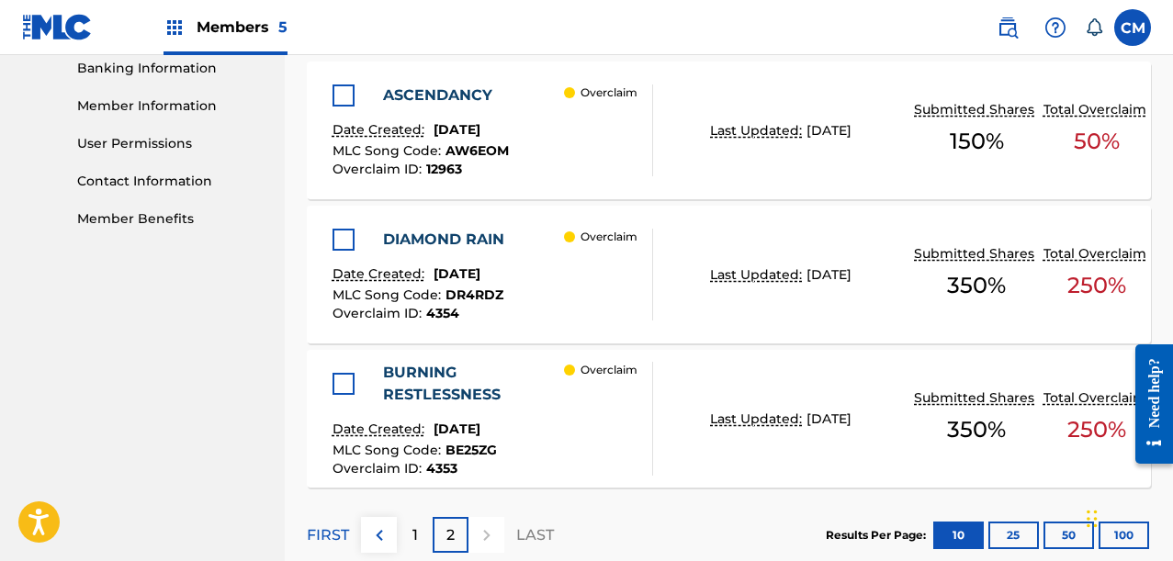
scroll to position [817, 0]
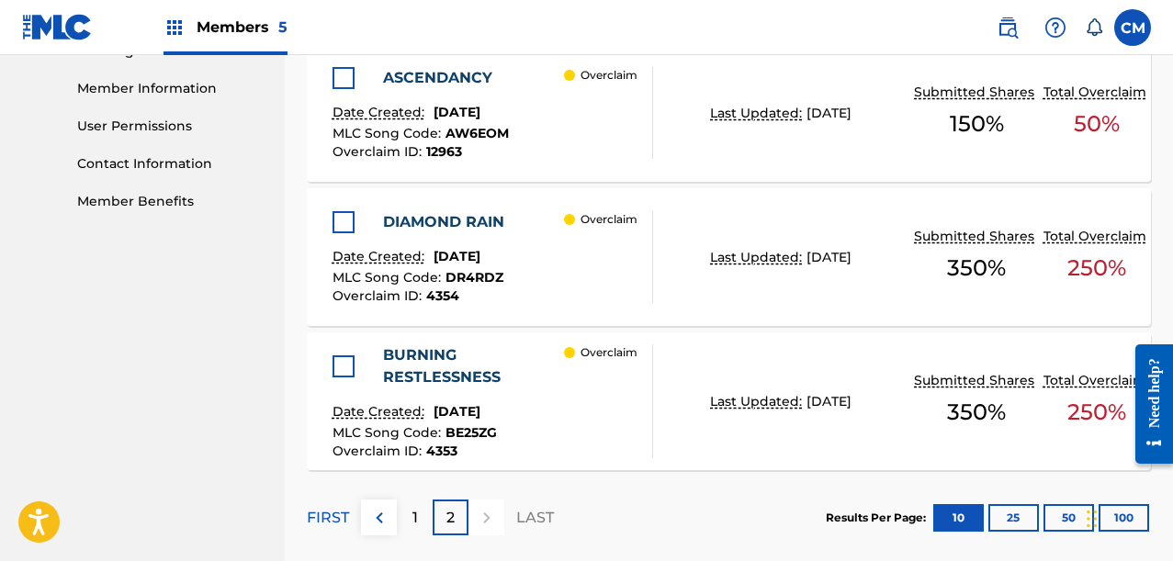
click at [339, 371] on div at bounding box center [343, 366] width 22 height 22
click at [345, 217] on div at bounding box center [343, 222] width 22 height 22
click at [346, 83] on div at bounding box center [343, 78] width 22 height 22
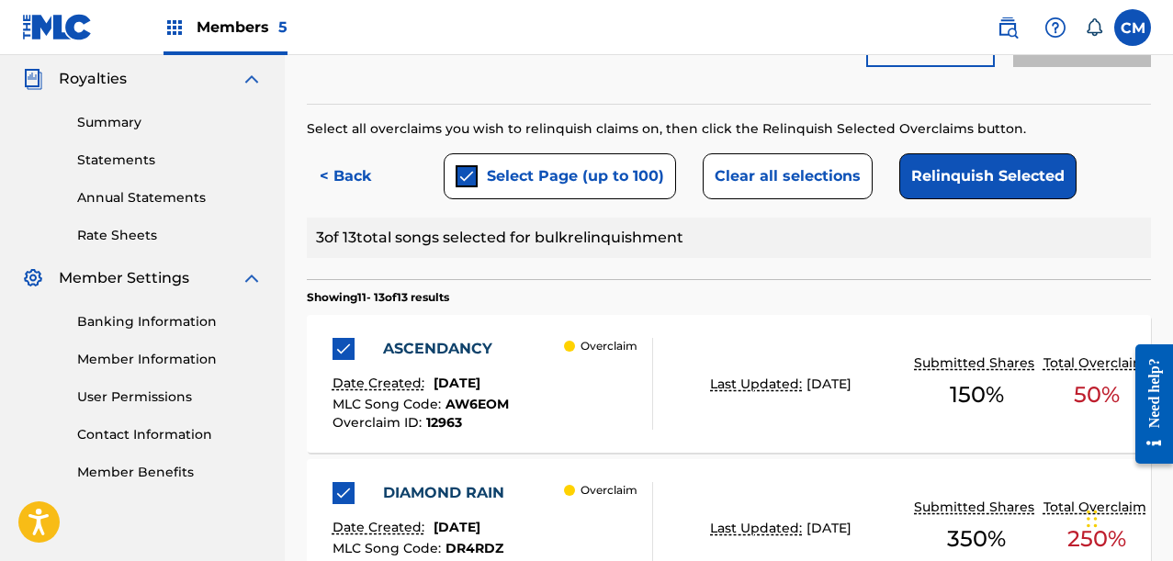
scroll to position [542, 0]
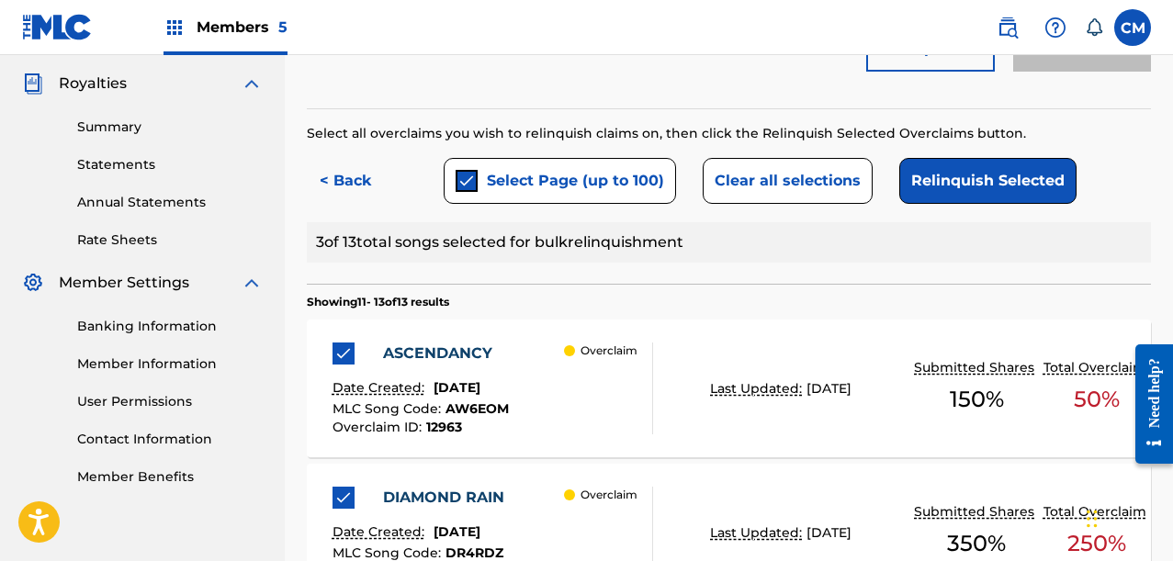
click at [971, 188] on button "Relinquish Selected" at bounding box center [987, 181] width 177 height 46
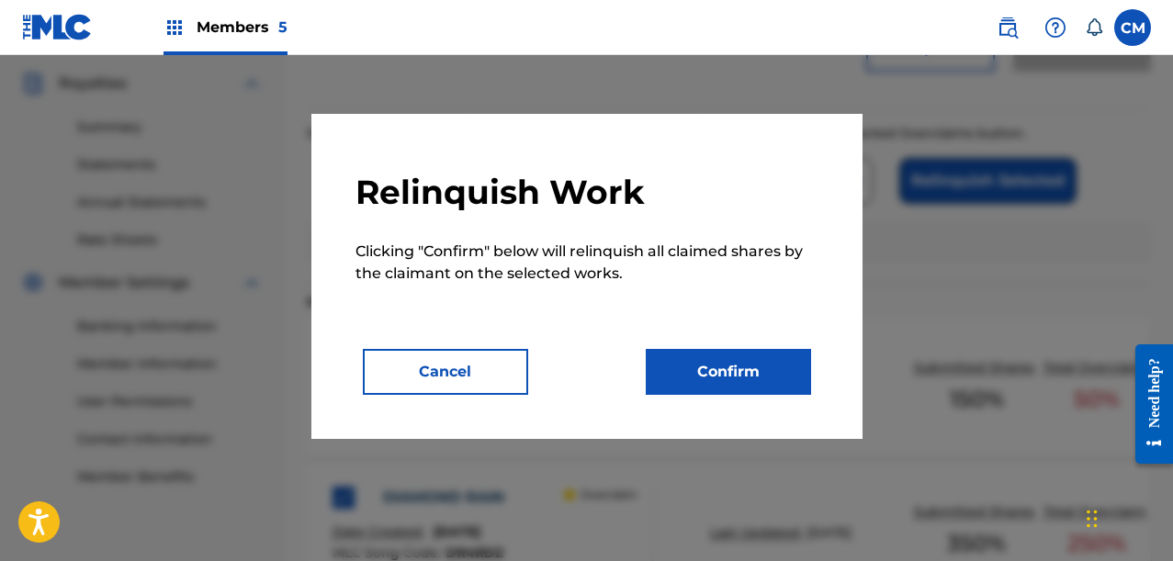
click at [695, 361] on button "Confirm" at bounding box center [728, 372] width 165 height 46
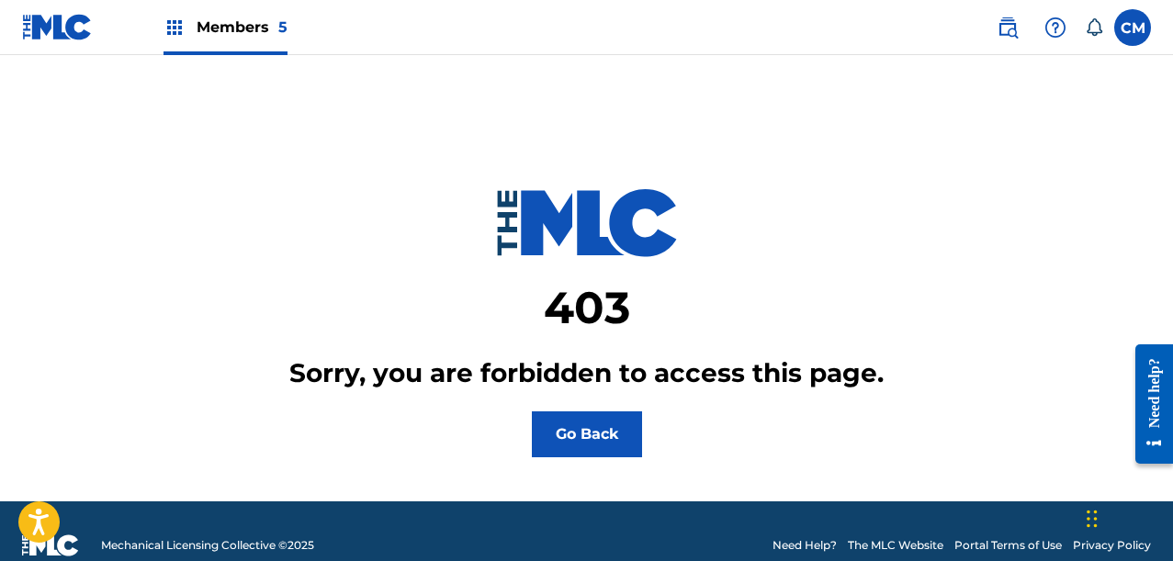
click at [639, 440] on button "Go Back" at bounding box center [587, 434] width 110 height 46
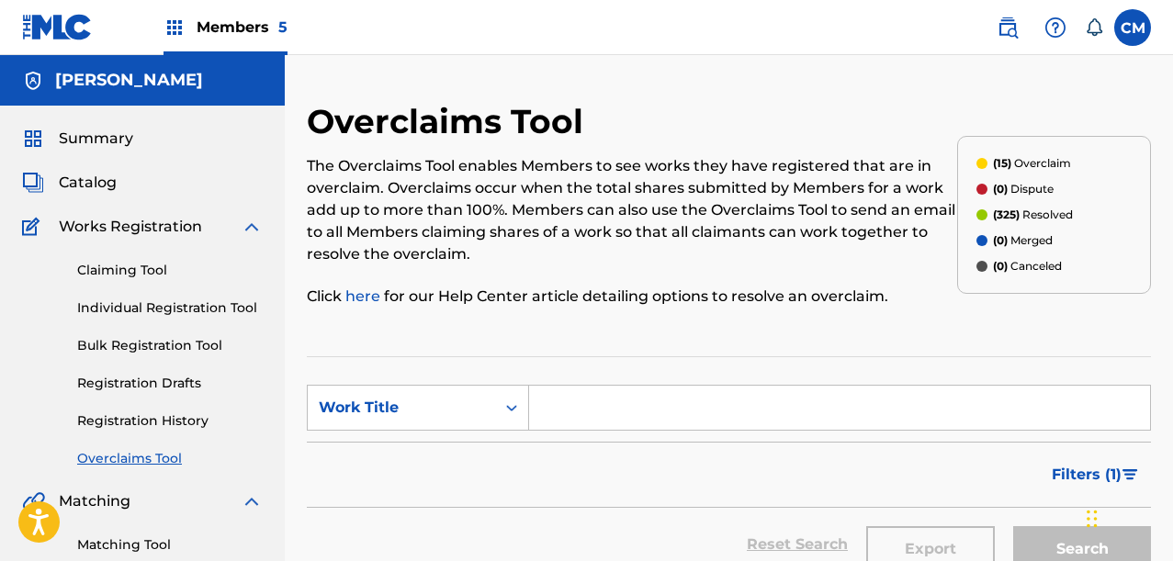
click at [213, 35] on span "Members 5" at bounding box center [242, 27] width 91 height 21
